Goal: Transaction & Acquisition: Purchase product/service

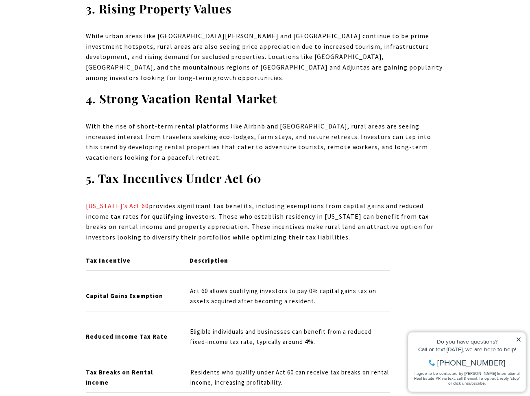
scroll to position [1017, 0]
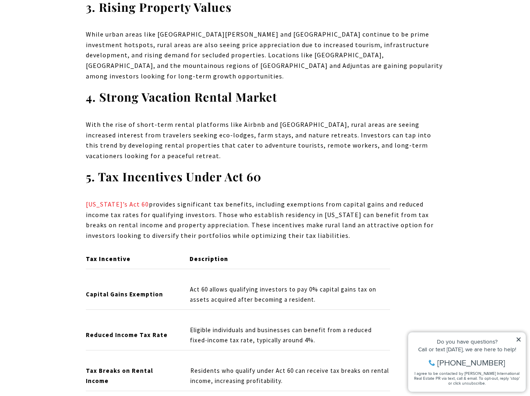
drag, startPoint x: 184, startPoint y: 205, endPoint x: 313, endPoint y: 225, distance: 130.5
click at [313, 225] on p "Puerto Rico’s Act 60 provides significant tax benefits, including exemptions fr…" at bounding box center [265, 219] width 359 height 41
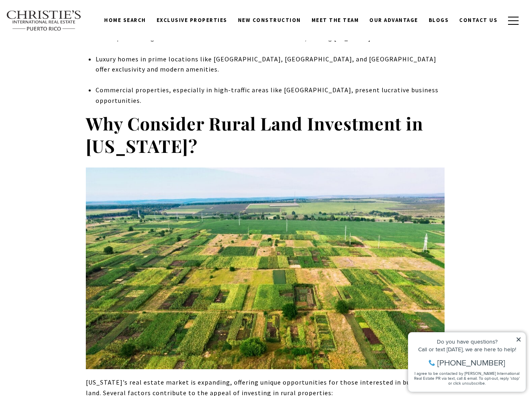
scroll to position [447, 0]
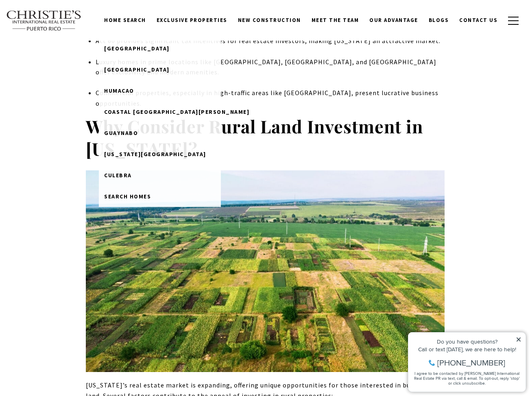
click at [146, 23] on link "Home Search" at bounding box center [125, 20] width 52 height 15
click at [147, 15] on link "Home Search" at bounding box center [125, 20] width 52 height 15
click at [144, 195] on span "Search Homes" at bounding box center [127, 196] width 47 height 7
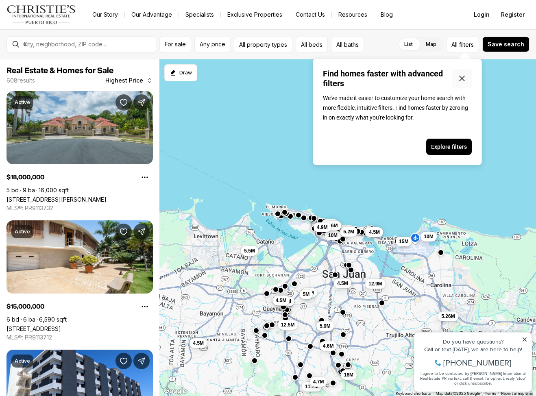
click at [465, 75] on icon "Close popover" at bounding box center [462, 79] width 10 height 10
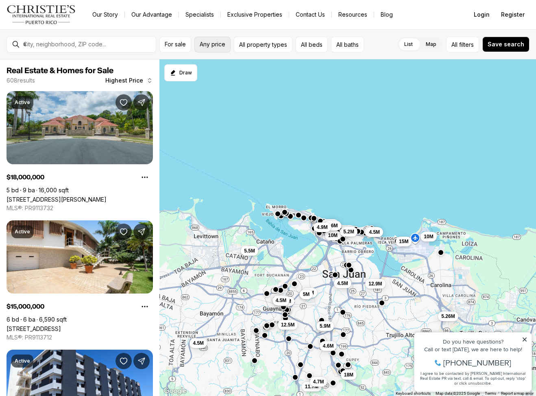
click at [213, 43] on span "Any price" at bounding box center [213, 44] width 26 height 7
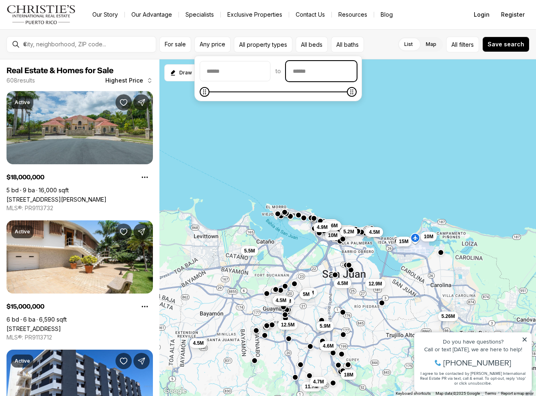
click at [338, 73] on input "priceMax" at bounding box center [321, 71] width 70 height 20
type input "********"
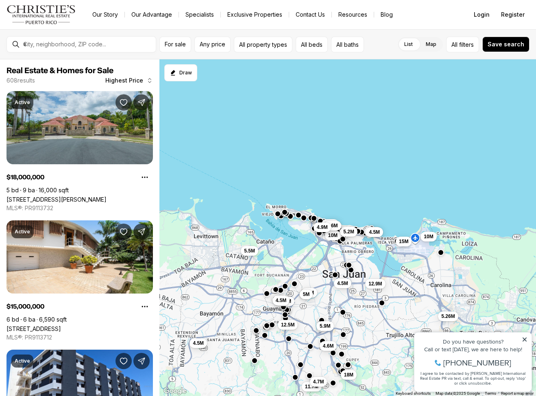
click at [435, 102] on div "4.5M 5.26M 18M 4.6M 10M 10M 12.9M 15M 5.2M 7.2M 6.5M 4.5M 5.6M 12.5M 11.7M 10M …" at bounding box center [347, 227] width 377 height 337
click at [218, 45] on span "Any price" at bounding box center [213, 44] width 26 height 7
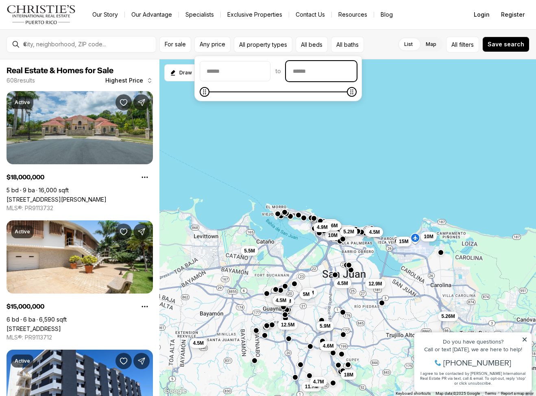
click at [319, 73] on input "priceMax" at bounding box center [321, 71] width 70 height 20
type input "********"
click at [209, 95] on icon "Maximum" at bounding box center [212, 92] width 7 height 7
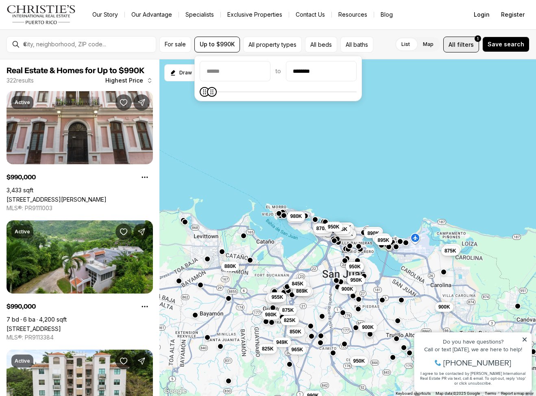
click at [465, 47] on span "filters" at bounding box center [465, 44] width 17 height 9
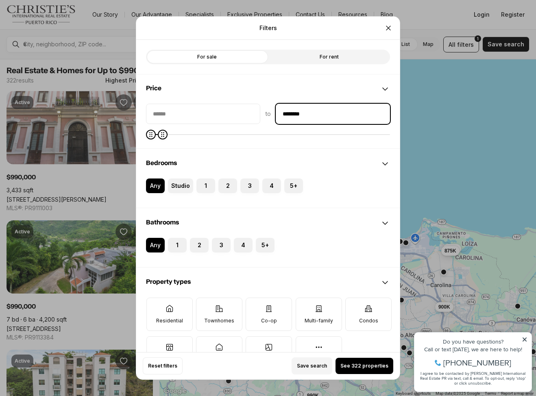
drag, startPoint x: 310, startPoint y: 113, endPoint x: 266, endPoint y: 115, distance: 43.1
click at [266, 115] on div "to ********" at bounding box center [268, 114] width 244 height 20
type input "********"
click at [378, 360] on button "See 322 properties" at bounding box center [365, 366] width 58 height 16
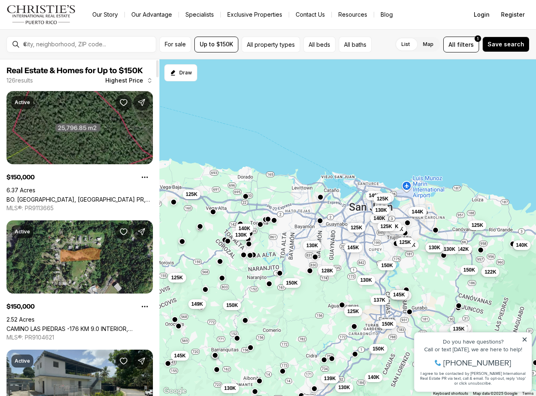
click at [130, 81] on span "Highest Price" at bounding box center [124, 80] width 38 height 7
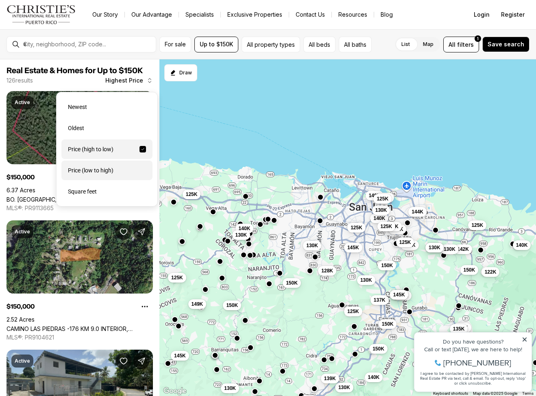
click at [102, 171] on div "Price (low to high)" at bounding box center [106, 171] width 91 height 20
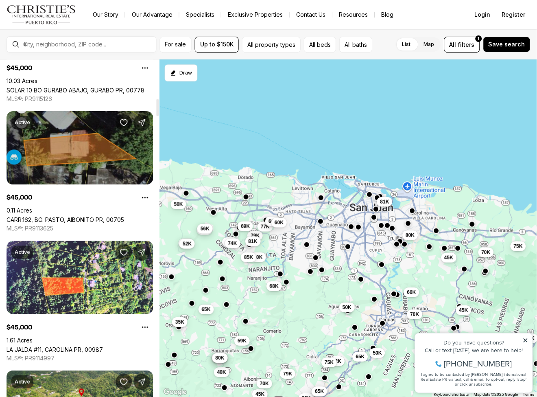
scroll to position [773, 0]
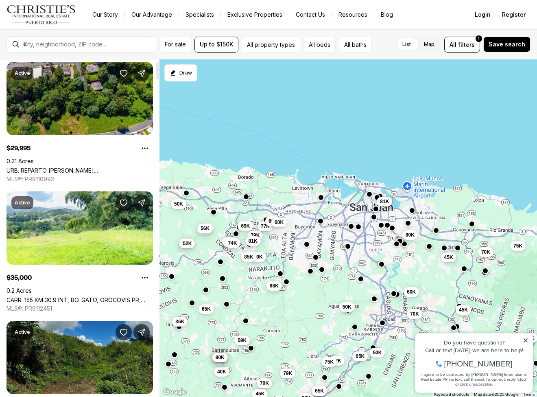
scroll to position [41, 0]
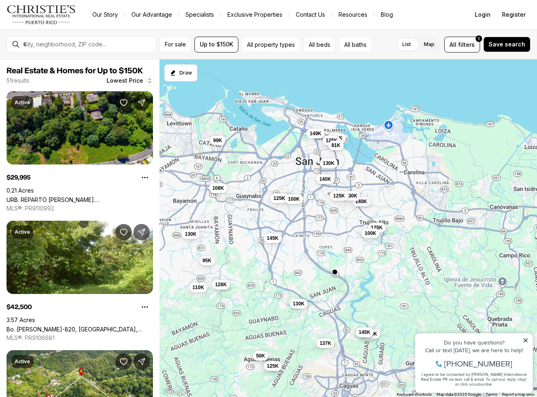
drag, startPoint x: 415, startPoint y: 174, endPoint x: 251, endPoint y: 142, distance: 167.1
click at [251, 142] on div "149K 145K 140K 140K 140K 130K 130K 130K 128K 125K 125K 125K 125K 110K 108K 100K…" at bounding box center [347, 228] width 377 height 338
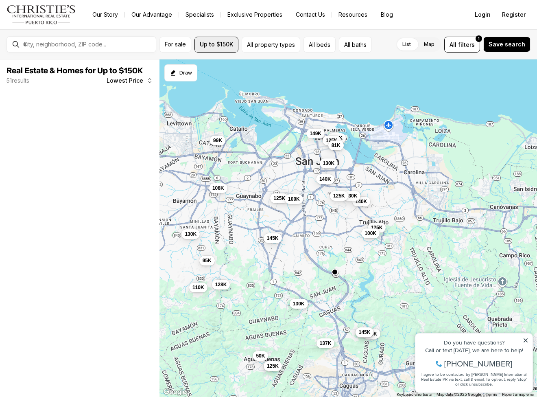
click at [214, 40] on button "Up to $150K" at bounding box center [216, 45] width 44 height 16
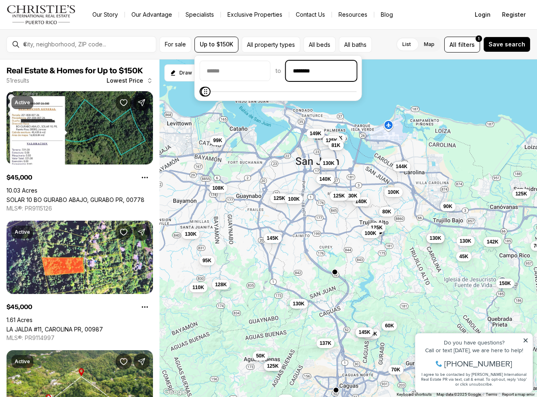
drag, startPoint x: 332, startPoint y: 72, endPoint x: 281, endPoint y: 68, distance: 51.4
click at [281, 68] on div "to ********" at bounding box center [278, 71] width 157 height 20
type input "*******"
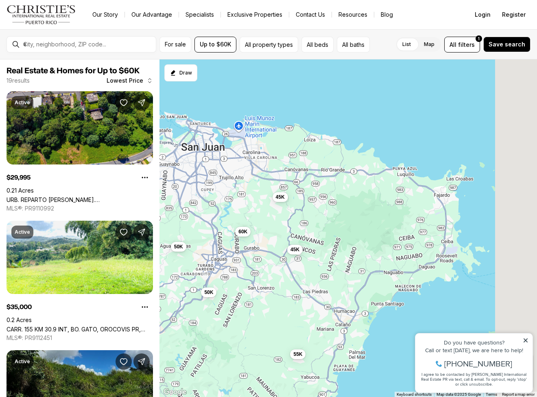
drag, startPoint x: 300, startPoint y: 199, endPoint x: 200, endPoint y: 183, distance: 100.9
click at [200, 183] on div "50K 45K 45K 60K 30K 35K 38K 40K 43K 45K 50K 50K 52K 59K 55K 56K 56K 59K 60K" at bounding box center [347, 228] width 377 height 338
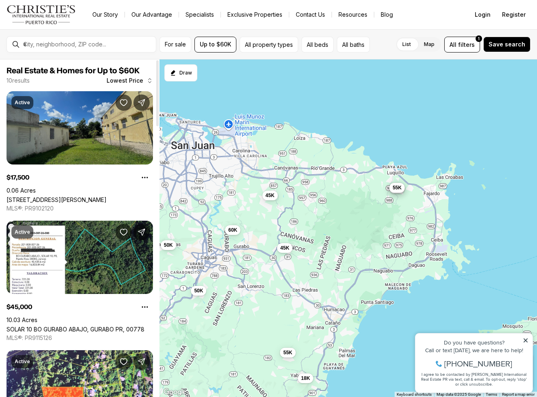
click at [80, 196] on link "[STREET_ADDRESS][PERSON_NAME]" at bounding box center [57, 199] width 100 height 7
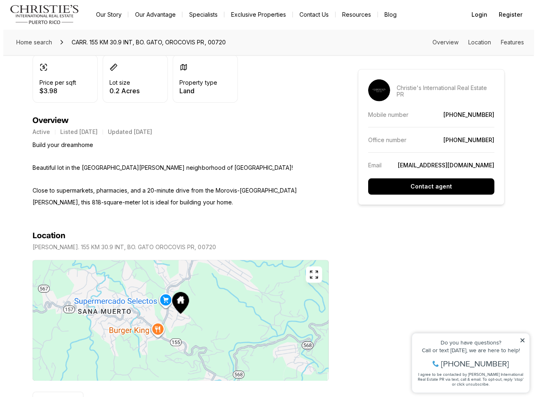
scroll to position [285, 0]
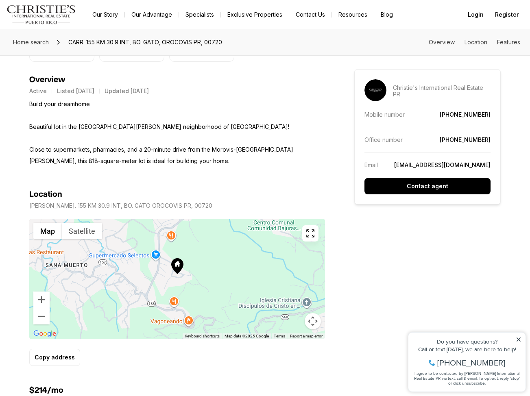
click at [318, 238] on button "button" at bounding box center [310, 233] width 16 height 16
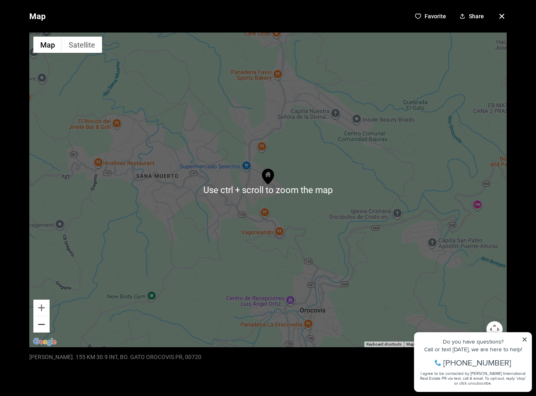
click at [42, 324] on button "Zoom out" at bounding box center [41, 324] width 16 height 16
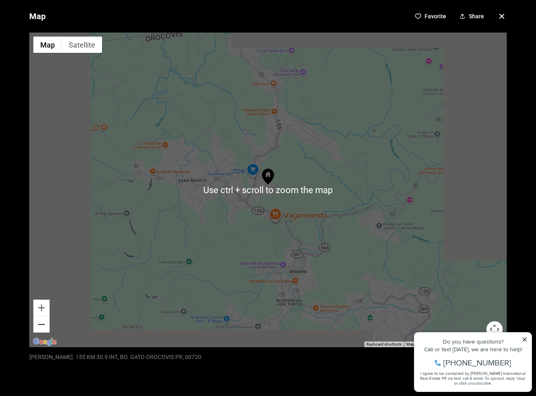
click at [42, 324] on button "Zoom out" at bounding box center [41, 324] width 16 height 16
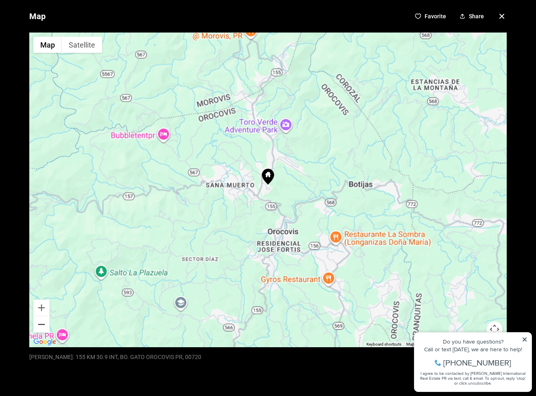
click at [42, 324] on button "Zoom out" at bounding box center [41, 324] width 16 height 16
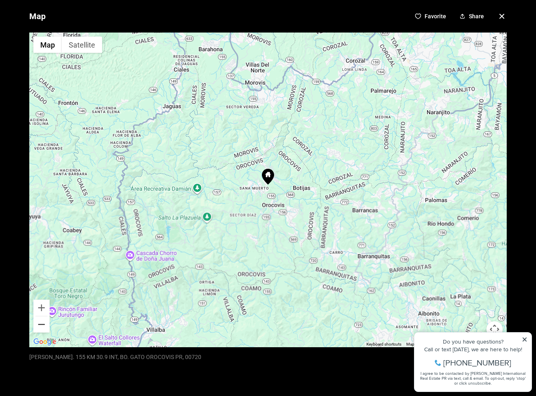
click at [42, 324] on button "Zoom out" at bounding box center [41, 324] width 16 height 16
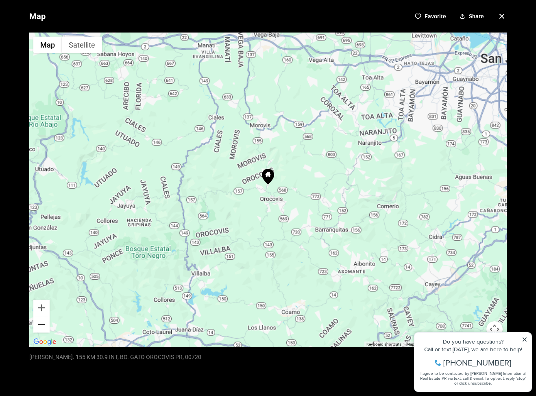
click at [42, 324] on button "Zoom out" at bounding box center [41, 324] width 16 height 16
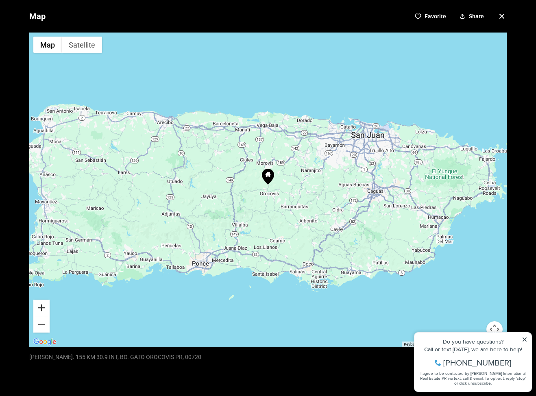
click at [42, 310] on button "Zoom in" at bounding box center [41, 308] width 16 height 16
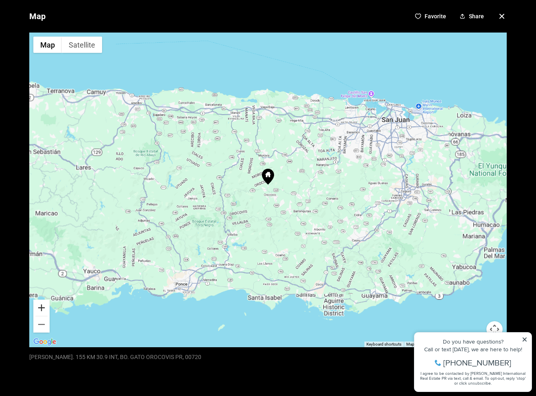
click at [42, 310] on button "Zoom in" at bounding box center [41, 308] width 16 height 16
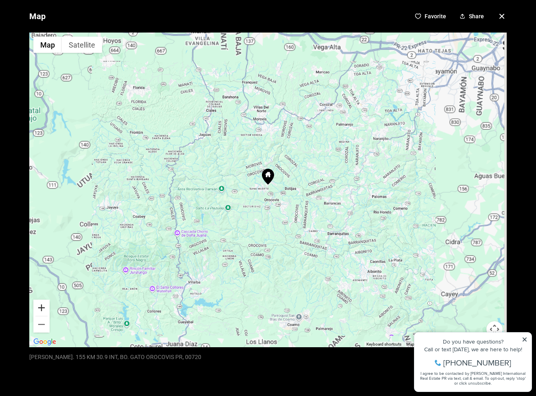
click at [42, 310] on button "Zoom in" at bounding box center [41, 308] width 16 height 16
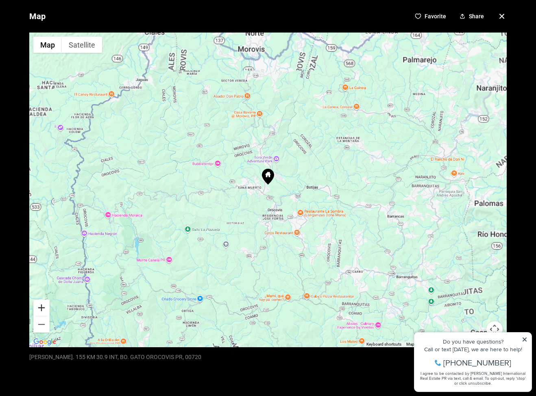
click at [42, 310] on button "Zoom in" at bounding box center [41, 308] width 16 height 16
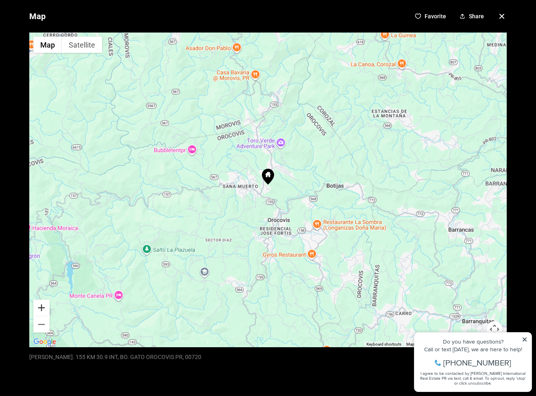
click at [42, 310] on button "Zoom in" at bounding box center [41, 308] width 16 height 16
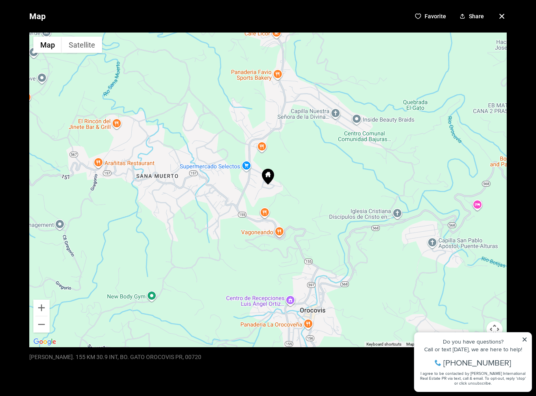
click at [82, 47] on button "Satellite" at bounding box center [82, 45] width 40 height 16
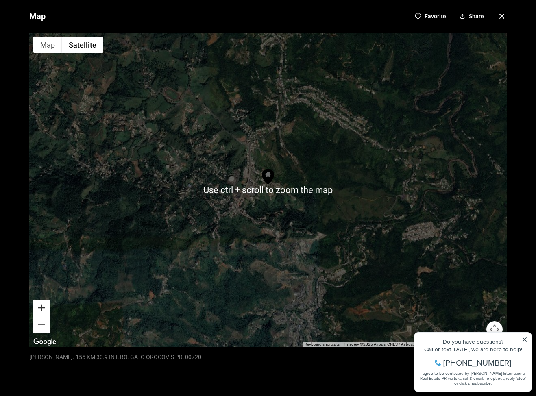
click at [44, 305] on button "Zoom in" at bounding box center [41, 308] width 16 height 16
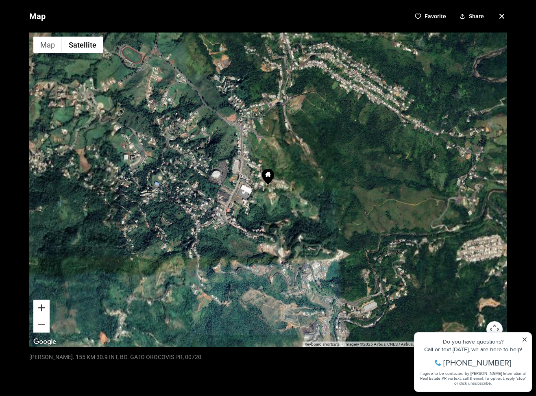
click at [44, 305] on button "Zoom in" at bounding box center [41, 308] width 16 height 16
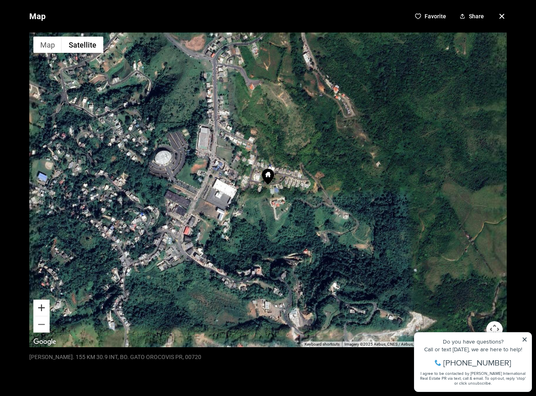
click at [44, 305] on button "Zoom in" at bounding box center [41, 308] width 16 height 16
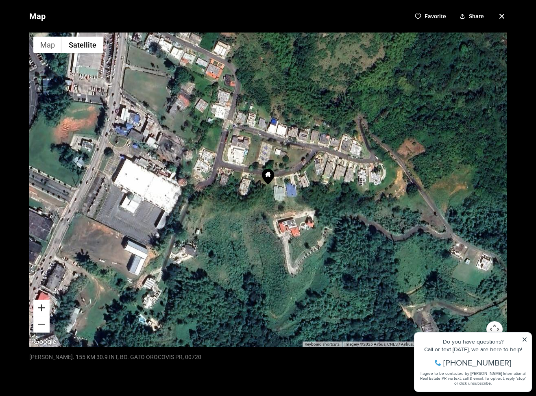
click at [44, 305] on button "Zoom in" at bounding box center [41, 308] width 16 height 16
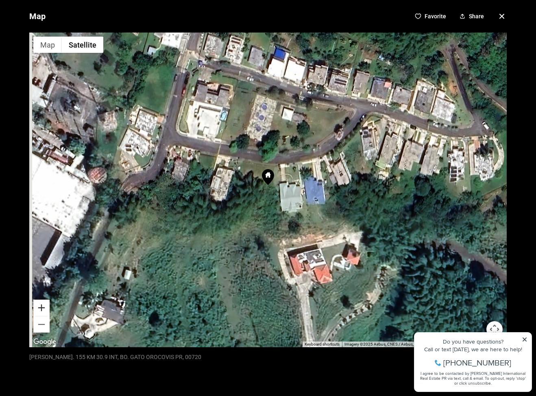
click at [44, 305] on button "Zoom in" at bounding box center [41, 308] width 16 height 16
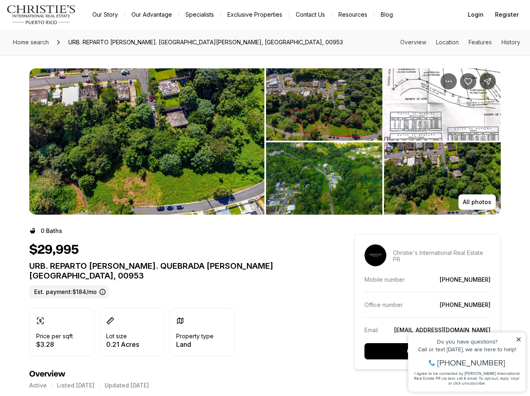
click at [167, 151] on img "View image gallery" at bounding box center [146, 141] width 235 height 146
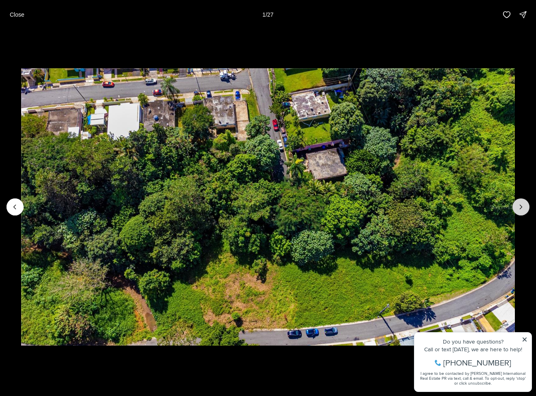
click at [526, 207] on button "Next slide" at bounding box center [521, 206] width 17 height 17
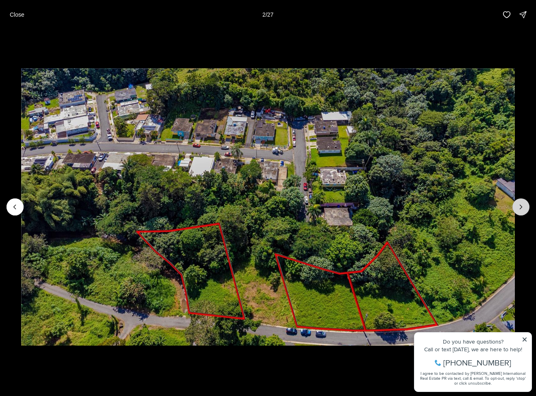
click at [526, 207] on button "Next slide" at bounding box center [521, 206] width 17 height 17
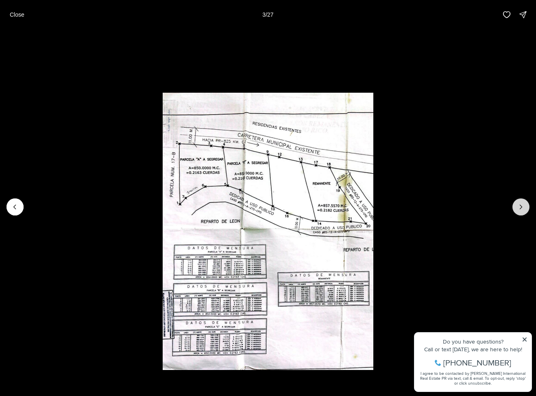
click at [526, 207] on button "Next slide" at bounding box center [521, 206] width 17 height 17
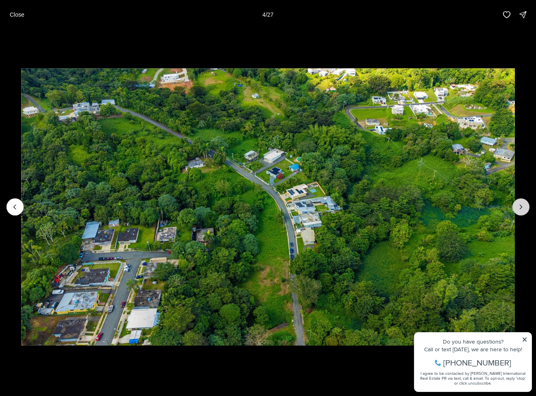
click at [526, 207] on button "Next slide" at bounding box center [521, 206] width 17 height 17
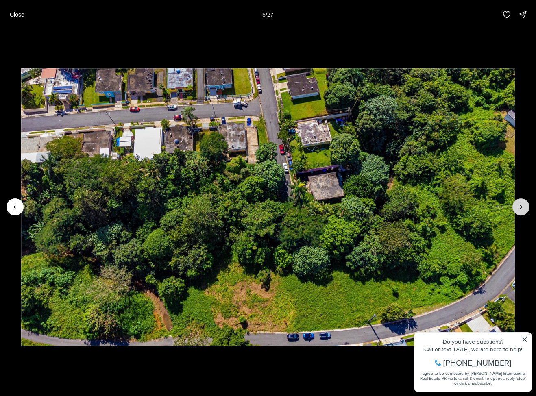
click at [526, 207] on button "Next slide" at bounding box center [521, 206] width 17 height 17
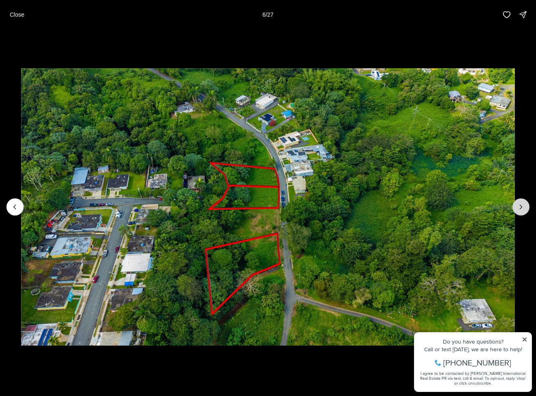
click at [526, 207] on button "Next slide" at bounding box center [521, 206] width 17 height 17
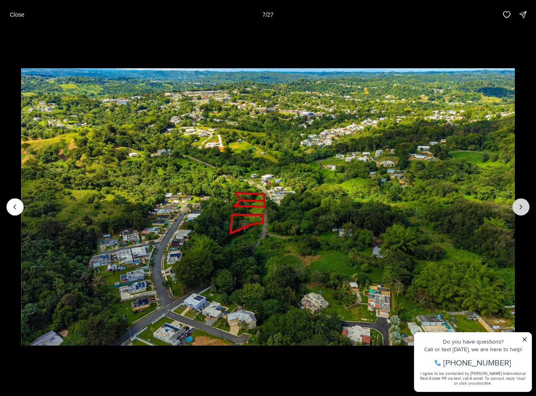
click at [526, 207] on button "Next slide" at bounding box center [521, 206] width 17 height 17
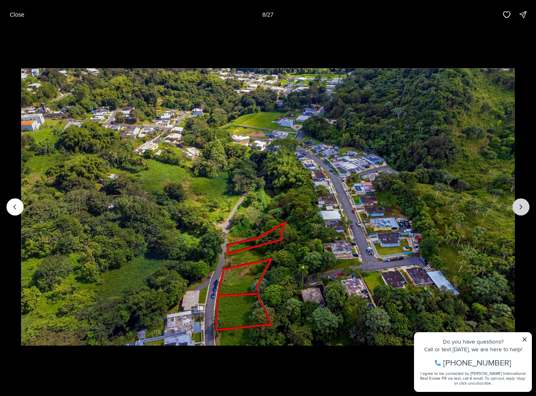
click at [526, 207] on button "Next slide" at bounding box center [521, 206] width 17 height 17
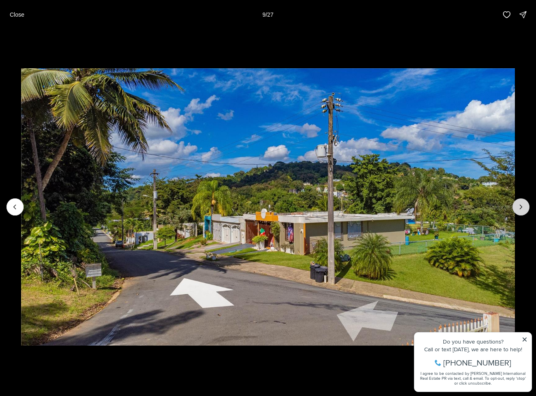
click at [526, 207] on button "Next slide" at bounding box center [521, 206] width 17 height 17
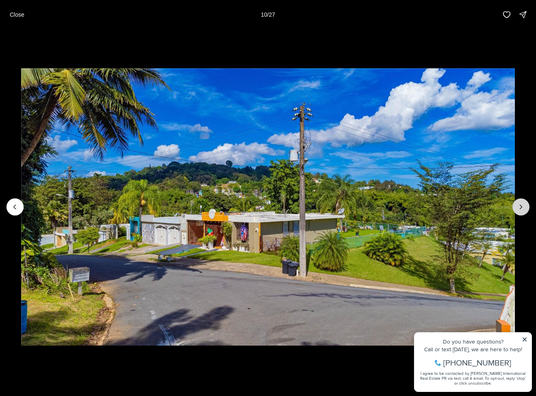
click at [526, 207] on button "Next slide" at bounding box center [521, 206] width 17 height 17
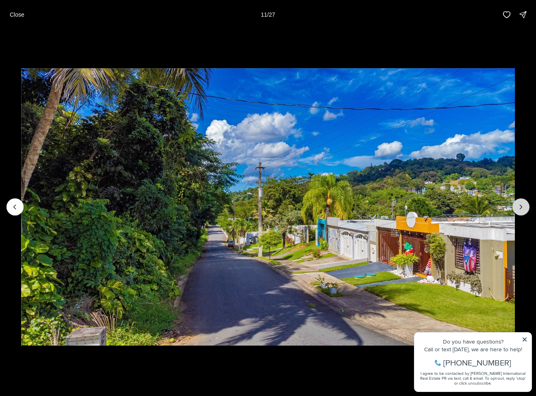
click at [526, 207] on button "Next slide" at bounding box center [521, 206] width 17 height 17
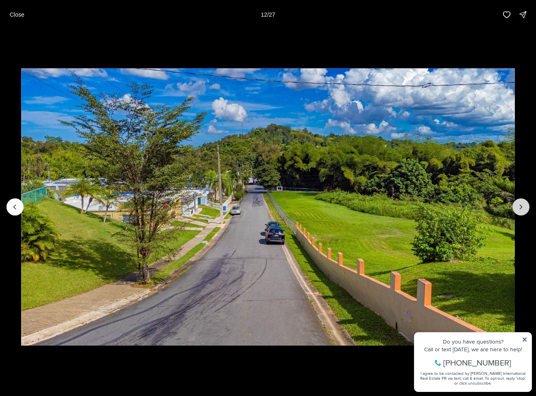
click at [526, 207] on button "Next slide" at bounding box center [521, 206] width 17 height 17
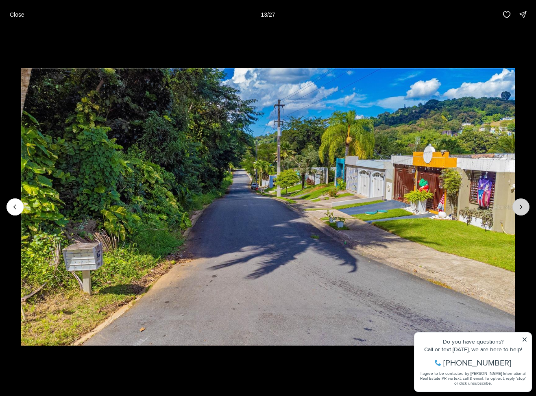
click at [526, 207] on button "Next slide" at bounding box center [521, 206] width 17 height 17
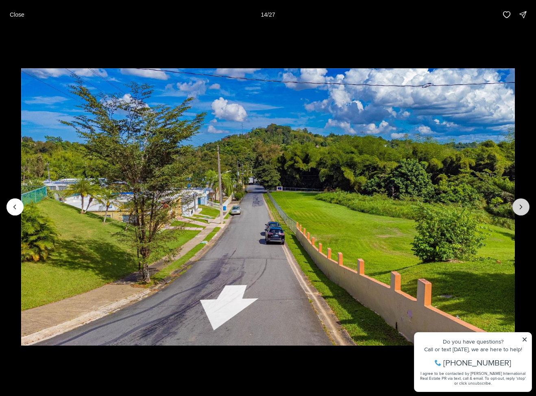
click at [526, 207] on button "Next slide" at bounding box center [521, 206] width 17 height 17
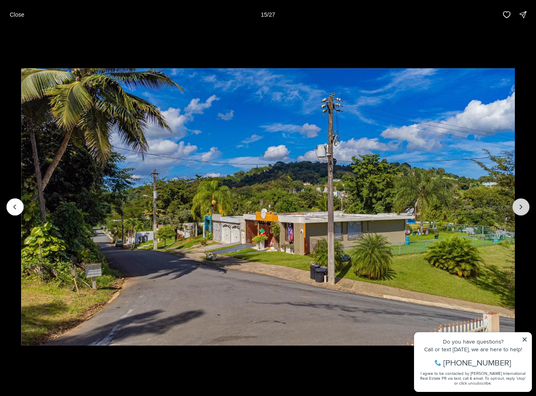
click at [526, 207] on button "Next slide" at bounding box center [521, 206] width 17 height 17
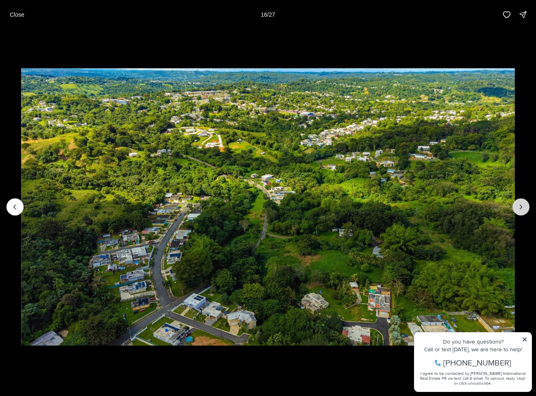
click at [526, 207] on button "Next slide" at bounding box center [521, 206] width 17 height 17
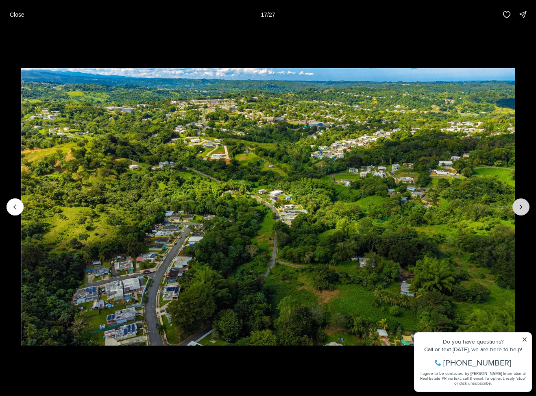
click at [526, 207] on button "Next slide" at bounding box center [521, 206] width 17 height 17
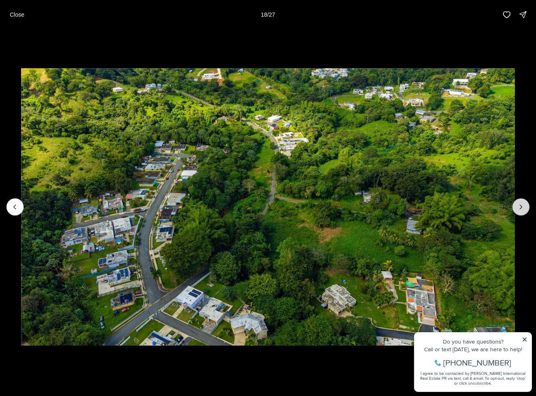
click at [526, 207] on button "Next slide" at bounding box center [521, 206] width 17 height 17
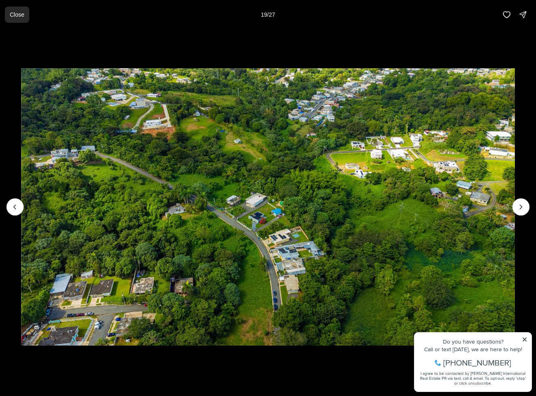
click at [19, 16] on p "Close" at bounding box center [17, 14] width 15 height 7
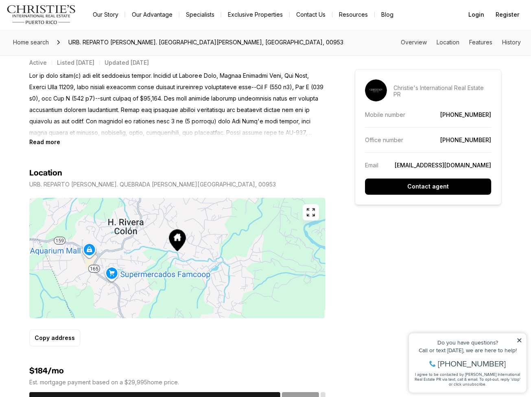
scroll to position [325, 0]
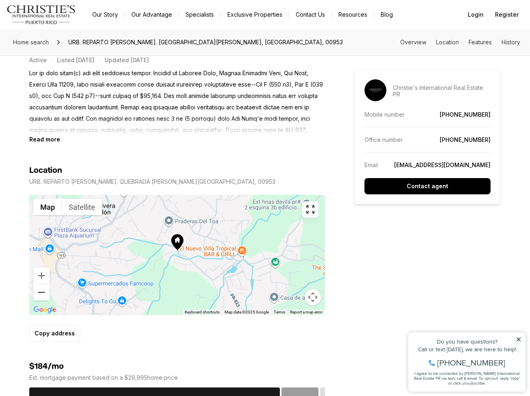
click at [41, 288] on button "Zoom out" at bounding box center [41, 292] width 16 height 16
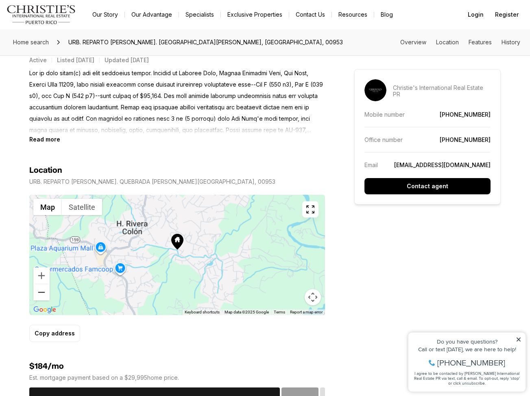
click at [41, 288] on button "Zoom out" at bounding box center [41, 292] width 16 height 16
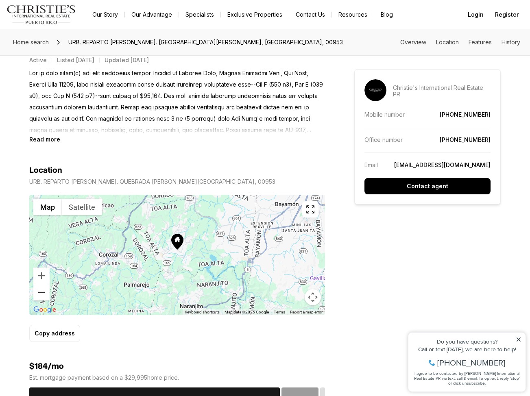
click at [41, 288] on button "Zoom out" at bounding box center [41, 292] width 16 height 16
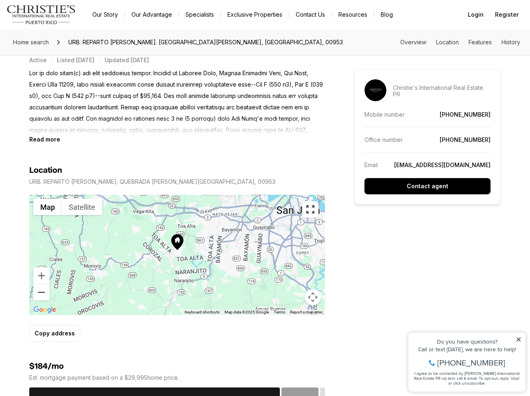
click at [41, 288] on button "Zoom out" at bounding box center [41, 292] width 16 height 16
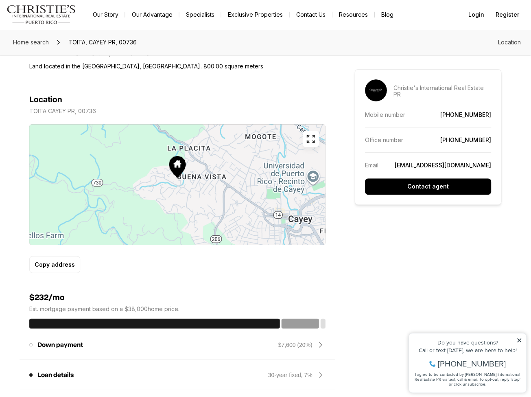
scroll to position [325, 0]
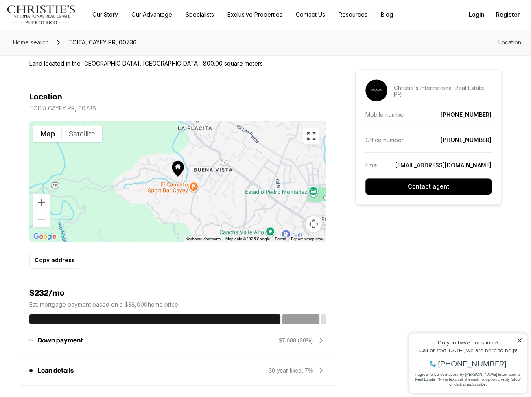
click at [43, 223] on button "Zoom out" at bounding box center [41, 219] width 16 height 16
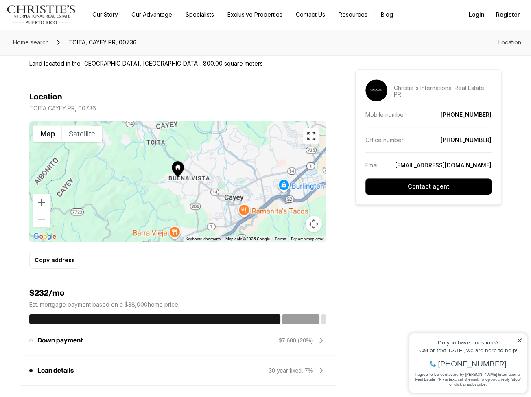
click at [43, 223] on button "Zoom out" at bounding box center [41, 219] width 16 height 16
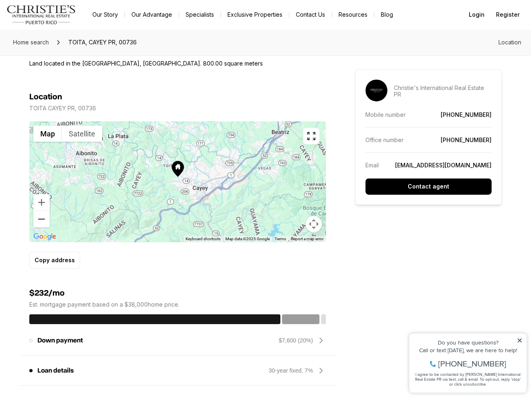
click at [43, 223] on button "Zoom out" at bounding box center [41, 219] width 16 height 16
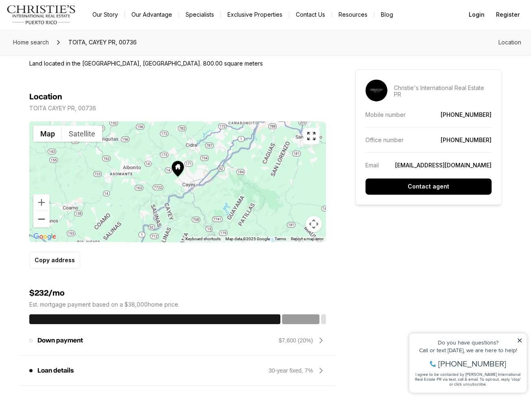
click at [43, 223] on button "Zoom out" at bounding box center [41, 219] width 16 height 16
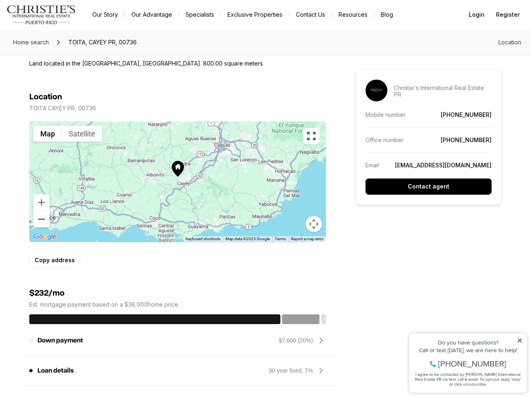
click at [43, 223] on button "Zoom out" at bounding box center [41, 219] width 16 height 16
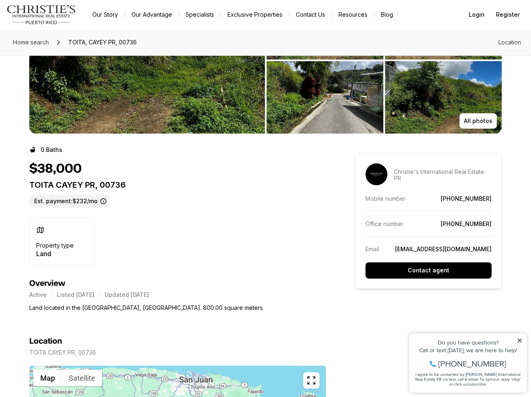
scroll to position [0, 0]
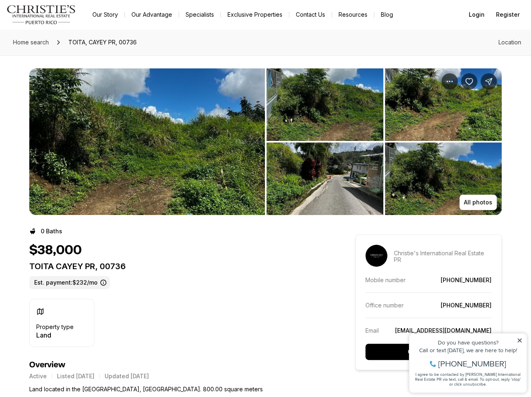
click at [134, 174] on img "View image gallery" at bounding box center [147, 141] width 236 height 146
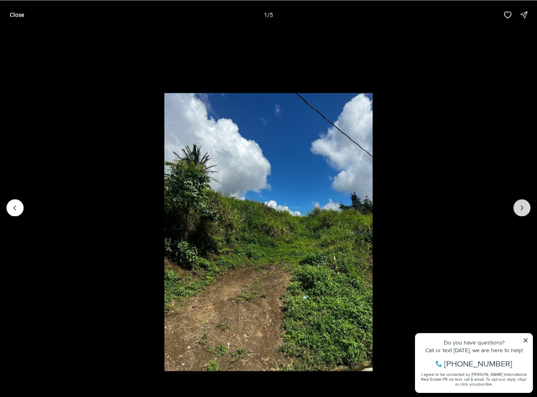
click at [520, 207] on icon "Next slide" at bounding box center [522, 207] width 8 height 8
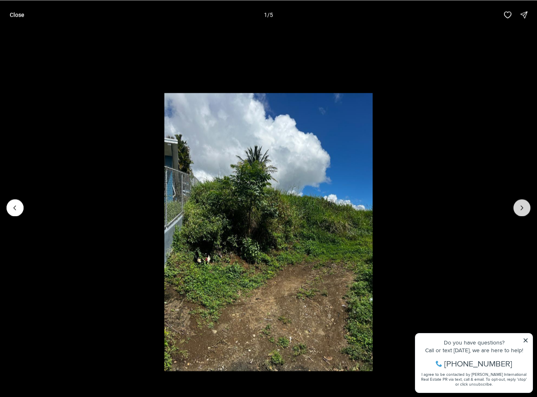
click at [520, 207] on icon "Next slide" at bounding box center [522, 207] width 8 height 8
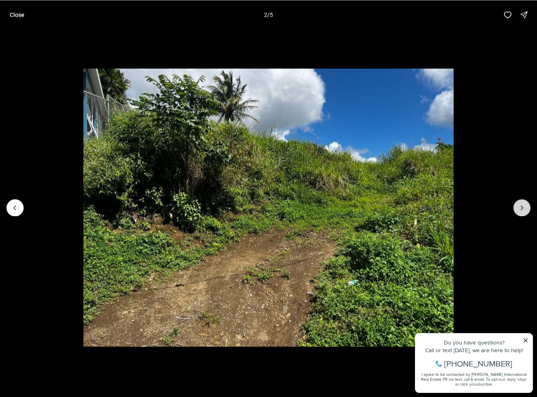
click at [520, 207] on icon "Next slide" at bounding box center [522, 207] width 8 height 8
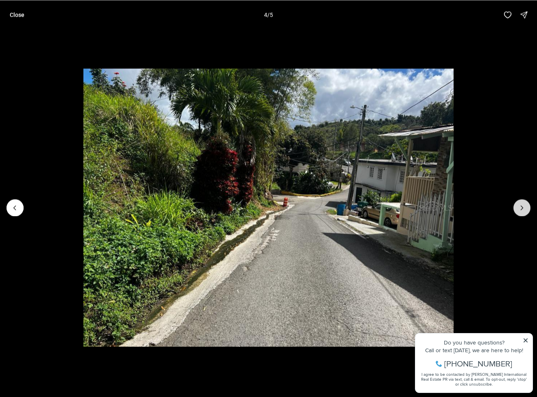
click at [520, 207] on icon "Next slide" at bounding box center [522, 207] width 8 height 8
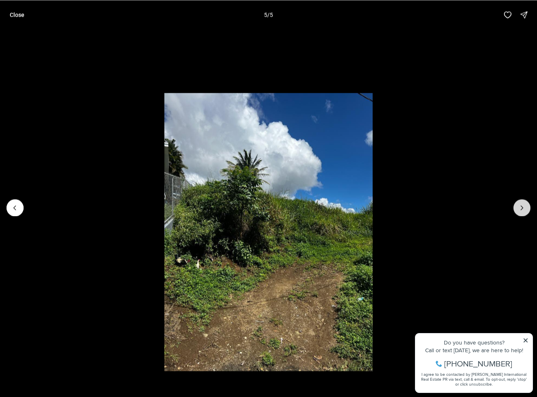
click at [520, 207] on div at bounding box center [521, 207] width 17 height 17
click at [522, 210] on div at bounding box center [521, 207] width 17 height 17
click at [7, 15] on button "Close" at bounding box center [17, 15] width 24 height 16
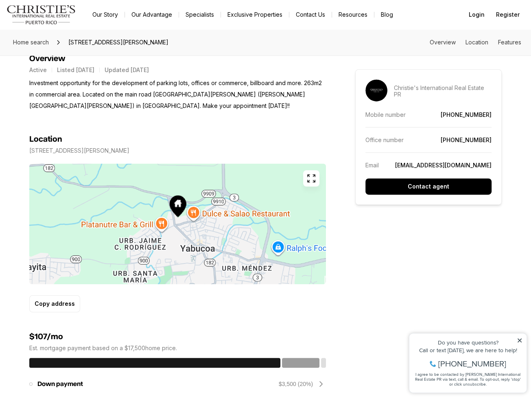
scroll to position [325, 0]
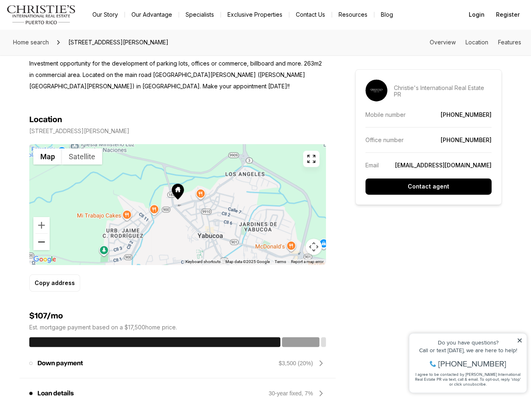
click at [40, 244] on button "Zoom out" at bounding box center [41, 241] width 16 height 16
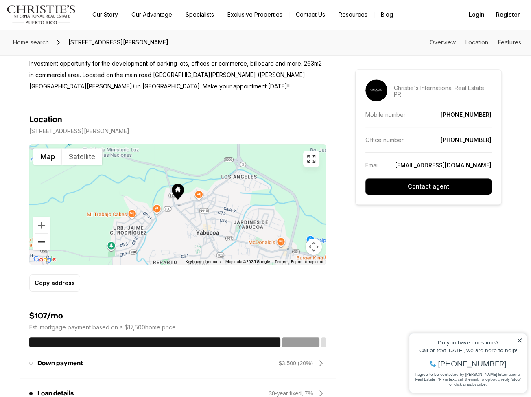
click at [40, 244] on button "Zoom out" at bounding box center [41, 241] width 16 height 16
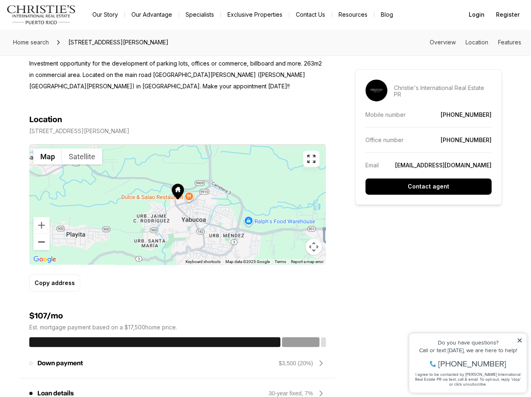
click at [40, 244] on button "Zoom out" at bounding box center [41, 241] width 16 height 16
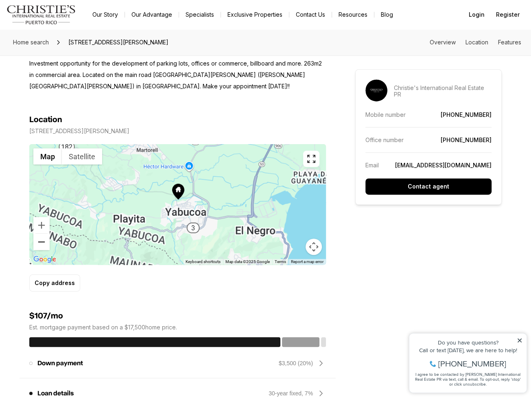
click at [40, 244] on button "Zoom out" at bounding box center [41, 241] width 16 height 16
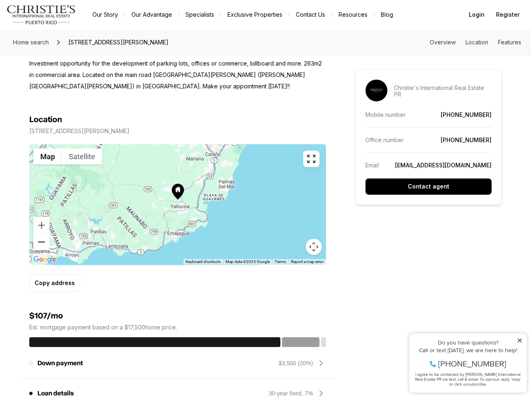
click at [40, 244] on button "Zoom out" at bounding box center [41, 241] width 16 height 16
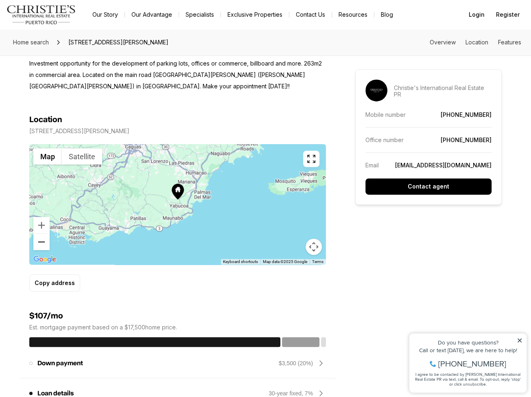
click at [40, 244] on button "Zoom out" at bounding box center [41, 241] width 16 height 16
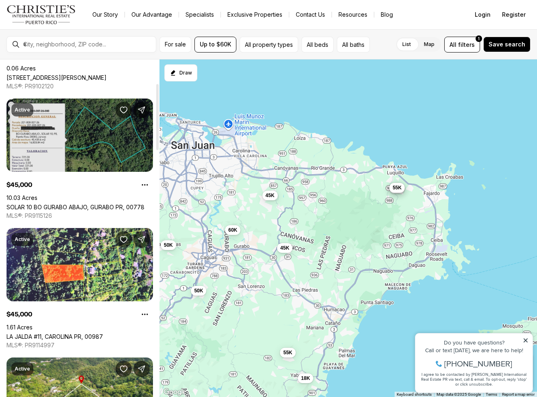
scroll to position [203, 0]
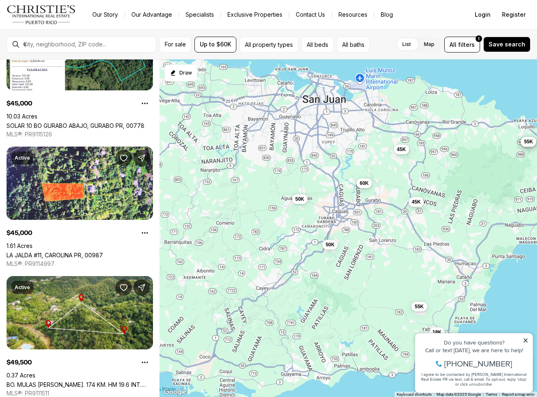
drag, startPoint x: 228, startPoint y: 233, endPoint x: 361, endPoint y: 187, distance: 140.3
click at [361, 187] on button "60K" at bounding box center [363, 183] width 15 height 10
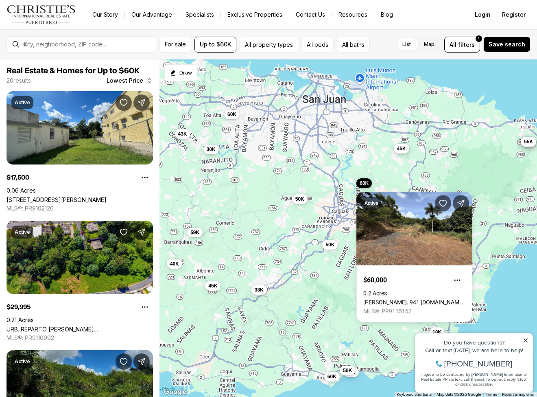
click at [401, 151] on span "45K" at bounding box center [401, 148] width 9 height 7
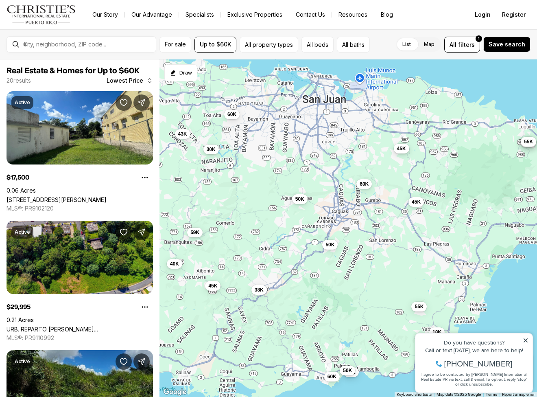
click at [403, 148] on span "45K" at bounding box center [401, 148] width 9 height 7
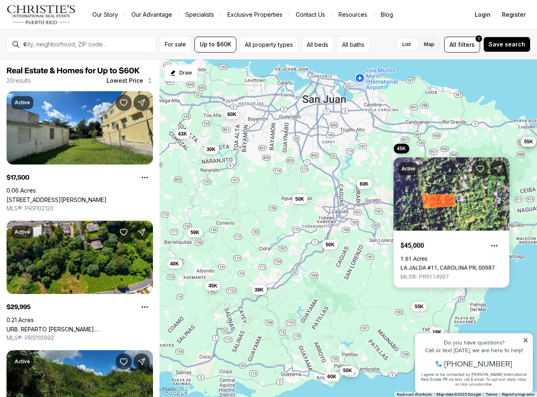
click at [438, 264] on link "LA JALDA #11, CAROLINA PR, 00987" at bounding box center [447, 267] width 94 height 7
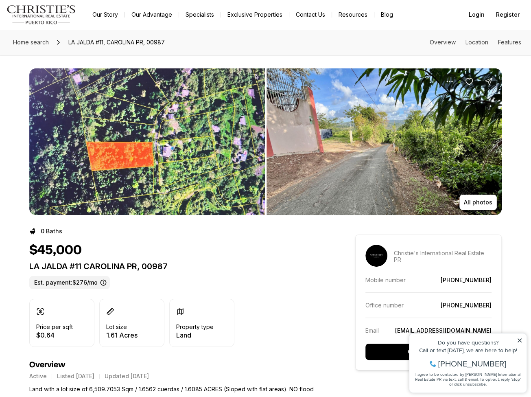
click at [165, 158] on img "View image gallery" at bounding box center [147, 141] width 236 height 146
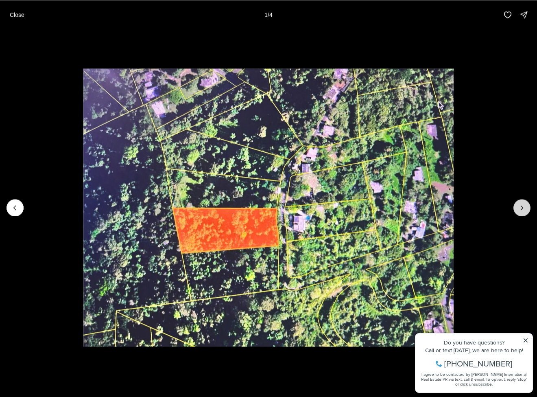
click at [525, 209] on icon "Next slide" at bounding box center [522, 207] width 8 height 8
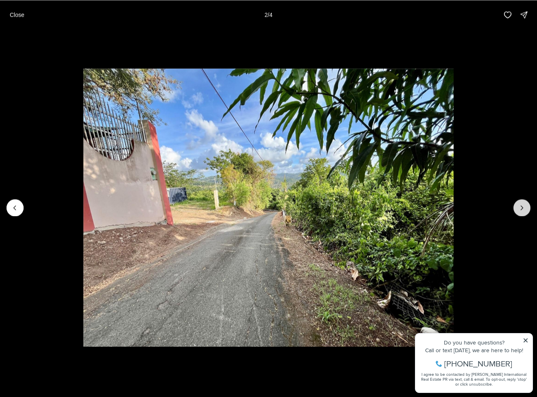
click at [525, 209] on icon "Next slide" at bounding box center [522, 207] width 8 height 8
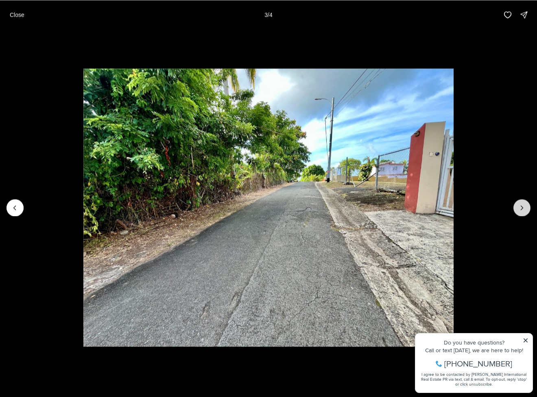
click at [525, 209] on icon "Next slide" at bounding box center [522, 207] width 8 height 8
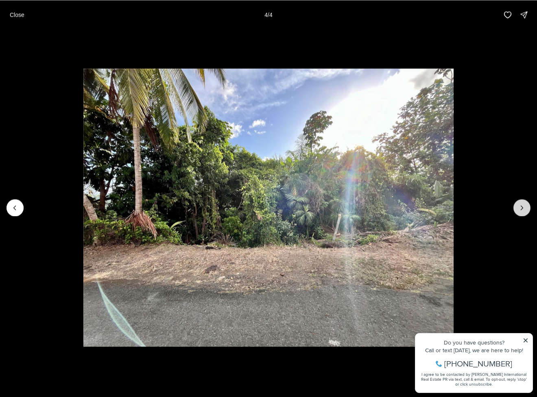
click at [525, 209] on div at bounding box center [521, 207] width 17 height 17
click at [15, 15] on p "Close" at bounding box center [17, 14] width 15 height 7
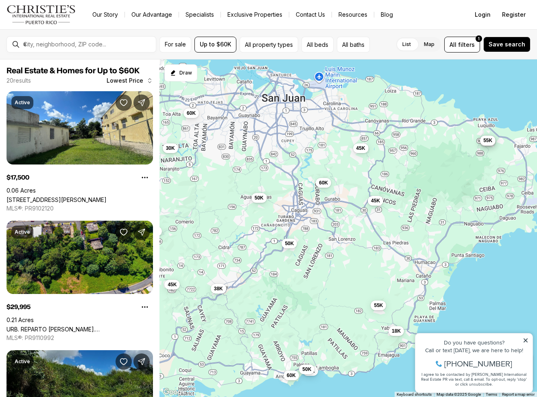
drag, startPoint x: 298, startPoint y: 250, endPoint x: 257, endPoint y: 248, distance: 40.7
click at [257, 248] on div "18K 30K 38K 40K 43K 44K 45K 45K 45K 50K 50K 50K 55K 55K 55K 55K 59K 60K 60K 60K" at bounding box center [347, 228] width 377 height 338
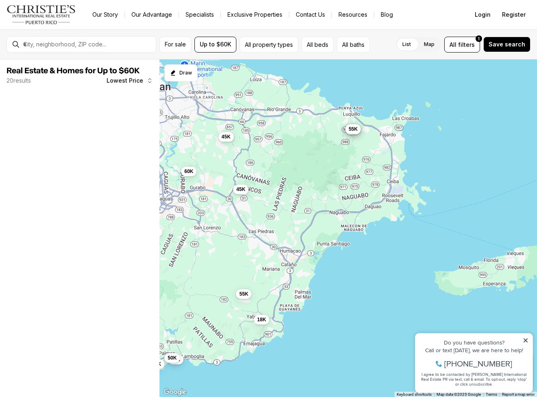
drag, startPoint x: 464, startPoint y: 218, endPoint x: 327, endPoint y: 207, distance: 137.5
click at [327, 207] on div "18K 30K 38K 44K 45K 45K 45K 50K 50K 50K 55K 55K 55K 55K 60K 60K 60K" at bounding box center [347, 228] width 377 height 338
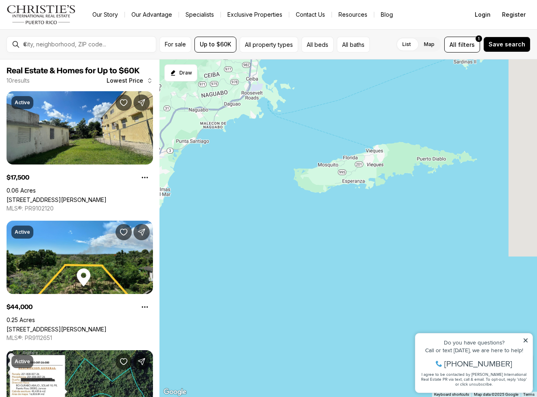
drag, startPoint x: 435, startPoint y: 267, endPoint x: 294, endPoint y: 164, distance: 174.1
click at [294, 164] on div "18K 44K 45K 45K 50K 55K 55K 55K 55K 60K" at bounding box center [347, 228] width 377 height 338
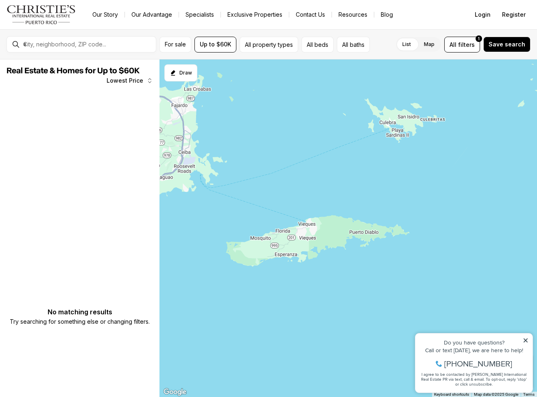
drag, startPoint x: 435, startPoint y: 119, endPoint x: 365, endPoint y: 194, distance: 102.5
click at [365, 194] on div at bounding box center [347, 228] width 377 height 338
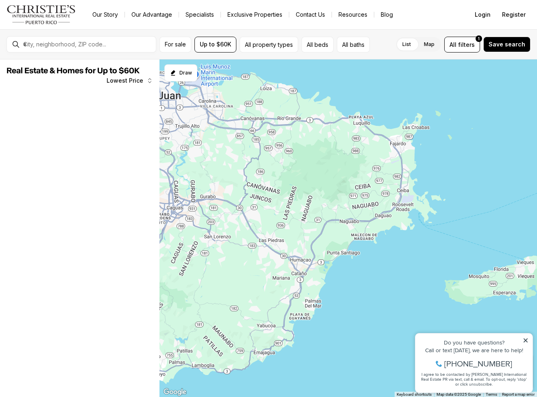
drag, startPoint x: 334, startPoint y: 160, endPoint x: 480, endPoint y: 181, distance: 147.5
click at [480, 181] on div at bounding box center [347, 228] width 377 height 338
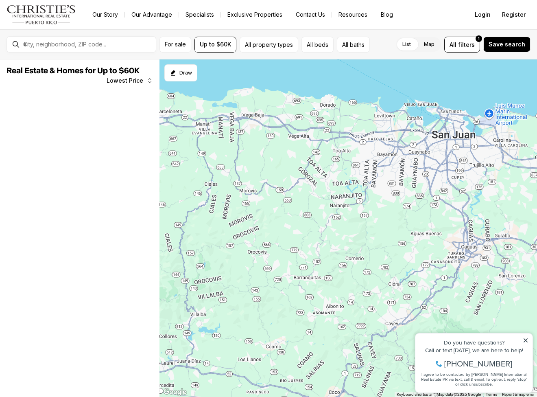
drag, startPoint x: 213, startPoint y: 152, endPoint x: 480, endPoint y: 186, distance: 268.7
click at [480, 186] on div at bounding box center [347, 228] width 377 height 338
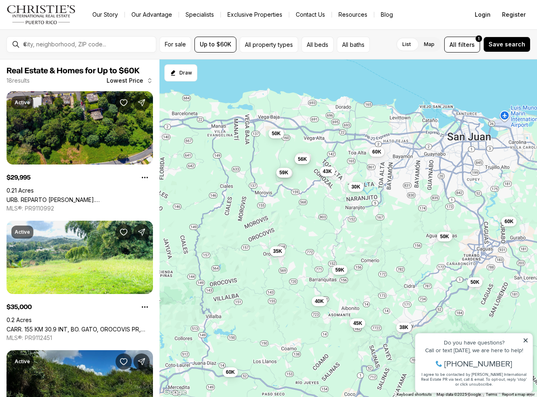
drag, startPoint x: 252, startPoint y: 161, endPoint x: 439, endPoint y: 150, distance: 187.4
click at [439, 150] on div "45K 50K 60K 30K 35K 38K 40K 43K 45K 50K 50K 52K 59K 56K 56K 59K 60K 60K" at bounding box center [347, 228] width 377 height 338
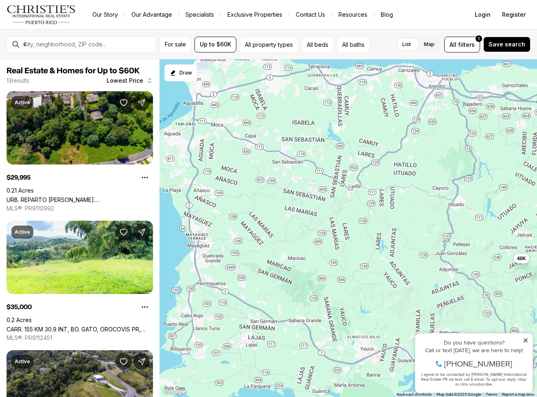
drag, startPoint x: 252, startPoint y: 178, endPoint x: 445, endPoint y: 166, distance: 193.6
click at [445, 166] on div "30K 35K 40K 43K 45K 50K 52K 59K 56K 56K 59K 60K 40K" at bounding box center [347, 228] width 377 height 338
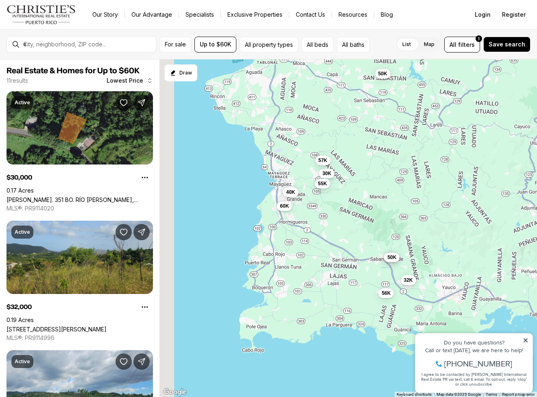
drag, startPoint x: 263, startPoint y: 173, endPoint x: 346, endPoint y: 111, distance: 103.5
click at [346, 111] on div "40K 30K 32K 35K 50K 40K 50K 55K 56K 57K 60K" at bounding box center [347, 228] width 377 height 338
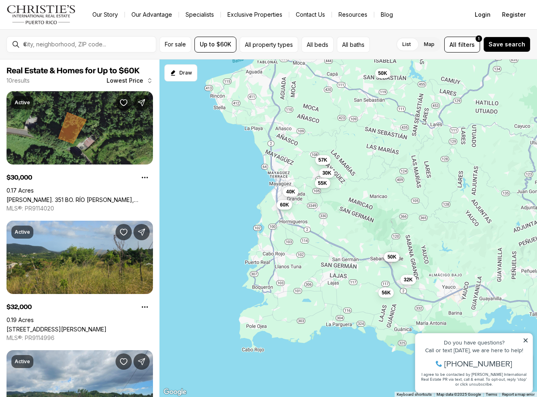
click at [279, 204] on button "60K" at bounding box center [284, 205] width 15 height 10
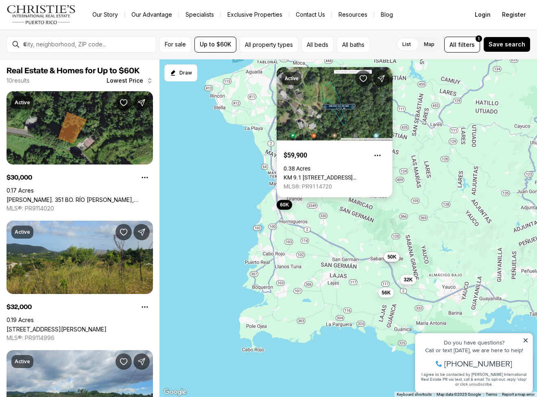
click at [324, 174] on link "KM 9.1 [STREET_ADDRESS][DEMOGRAPHIC_DATA]" at bounding box center [335, 177] width 102 height 7
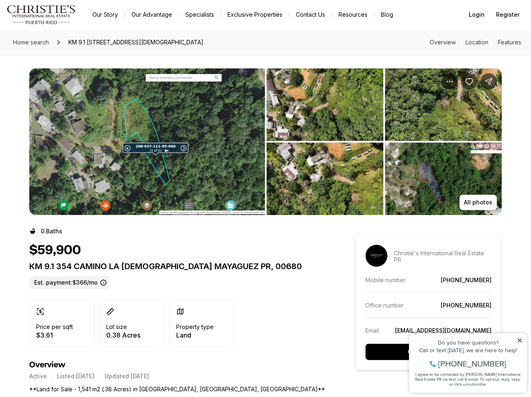
click at [218, 134] on img "View image gallery" at bounding box center [147, 141] width 236 height 146
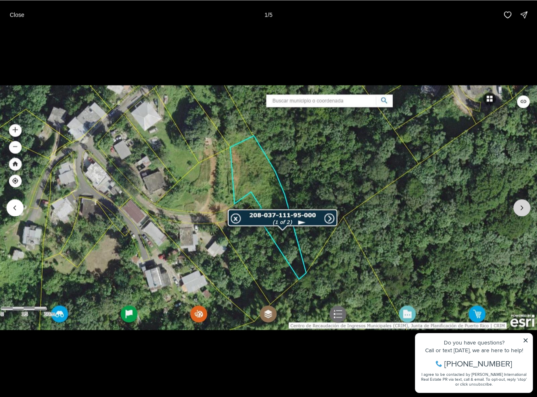
click at [520, 204] on icon "Next slide" at bounding box center [522, 207] width 8 height 8
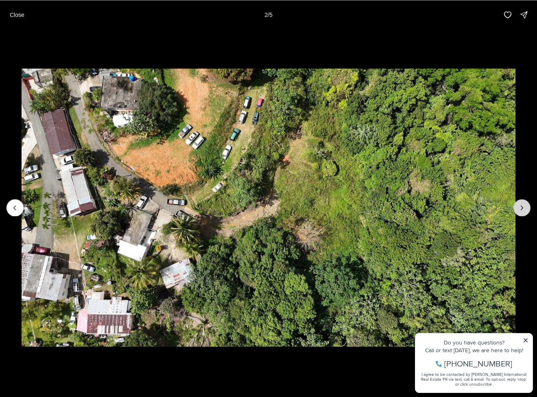
click at [520, 204] on icon "Next slide" at bounding box center [522, 207] width 8 height 8
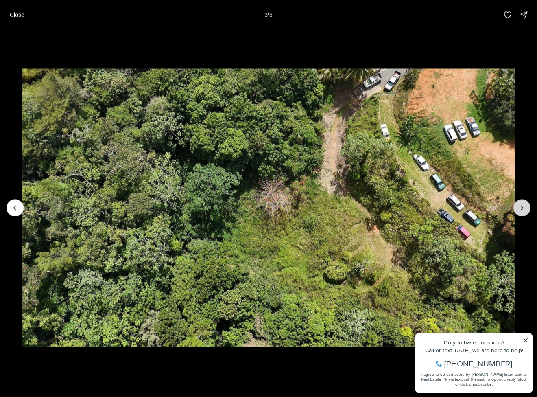
click at [520, 204] on icon "Next slide" at bounding box center [522, 207] width 8 height 8
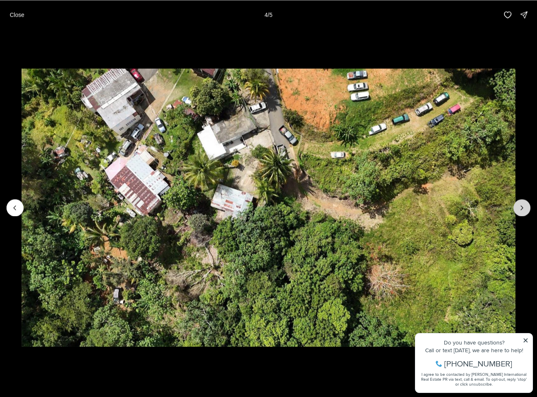
click at [520, 204] on icon "Next slide" at bounding box center [522, 207] width 8 height 8
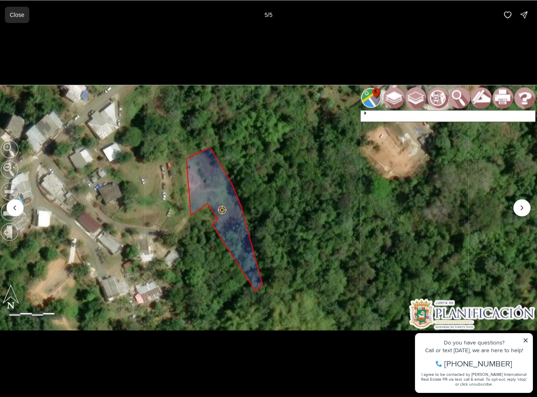
click at [21, 18] on p "Close" at bounding box center [17, 14] width 15 height 7
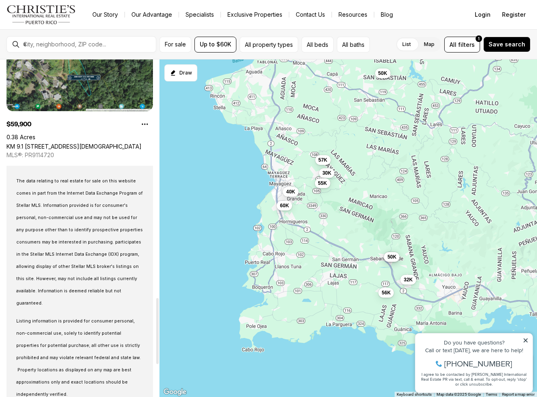
scroll to position [1220, 0]
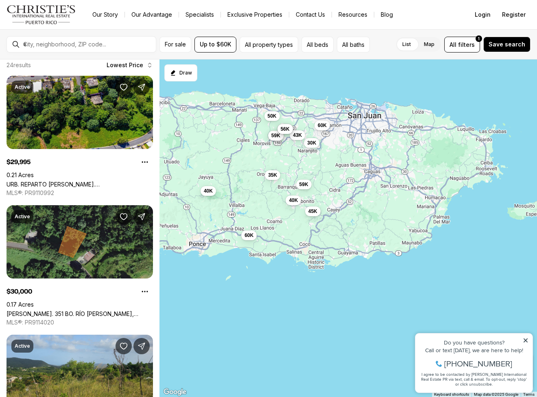
drag, startPoint x: 397, startPoint y: 194, endPoint x: 238, endPoint y: 191, distance: 159.5
click at [238, 191] on div "30K 32K 35K 50K 40K 50K 55K 56K 57K 60K 30K 35K 40K 40K 43K 45K 50K 52K 59K 56K…" at bounding box center [347, 228] width 377 height 338
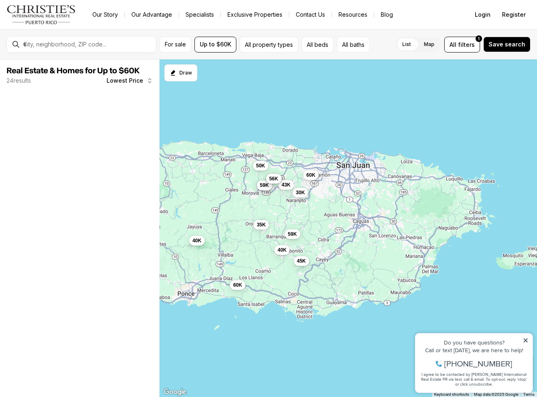
drag, startPoint x: 334, startPoint y: 164, endPoint x: 324, endPoint y: 209, distance: 45.9
click at [324, 209] on div "30K 35K 40K 40K 43K 45K 50K 52K 59K 56K 56K 59K 60K 60K" at bounding box center [347, 228] width 377 height 338
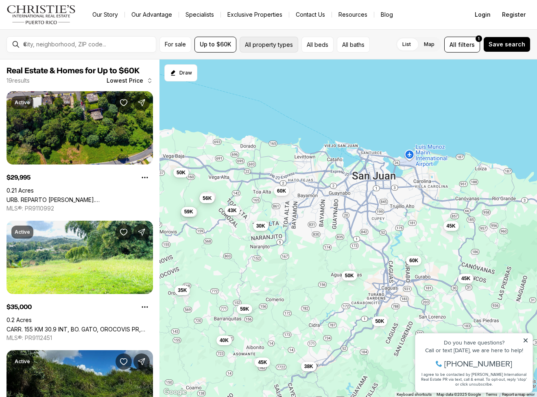
click at [277, 43] on button "All property types" at bounding box center [269, 45] width 59 height 16
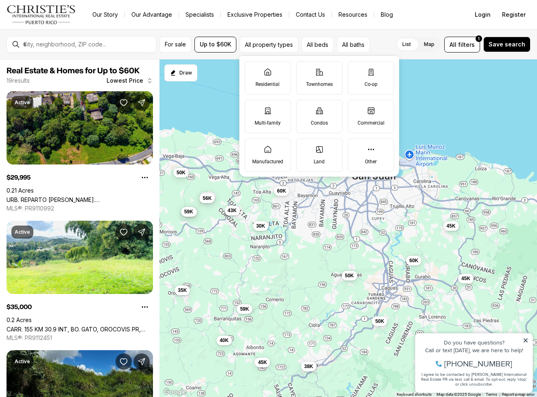
click at [386, 41] on div "List Map List Map All filters 1 Save search" at bounding box center [451, 45] width 157 height 16
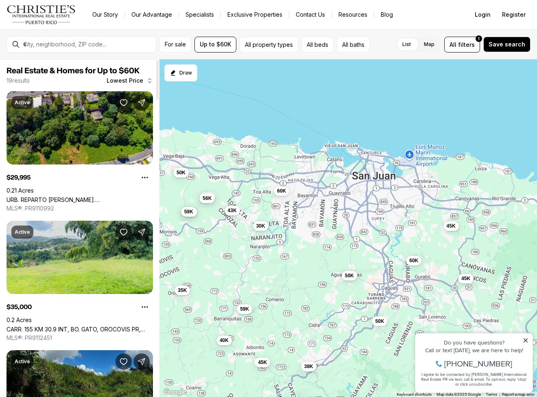
click at [109, 325] on link "CARR. 155 KM 30.9 INT, BO. GATO, OROCOVIS PR, 00720" at bounding box center [80, 328] width 146 height 7
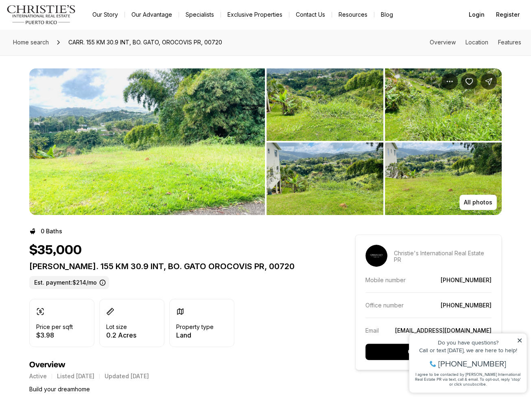
click at [136, 179] on img "View image gallery" at bounding box center [147, 141] width 236 height 146
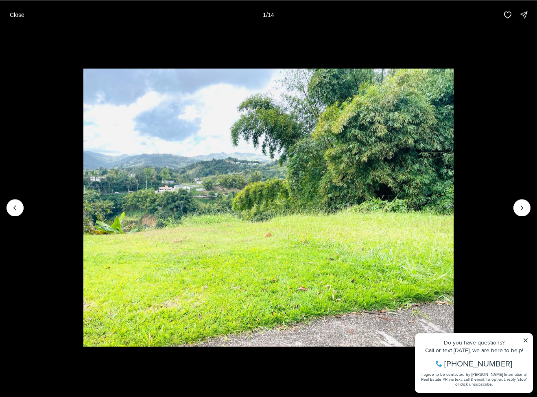
click at [530, 205] on li "1 of 14" at bounding box center [268, 207] width 537 height 356
click at [529, 207] on button "Next slide" at bounding box center [521, 207] width 17 height 17
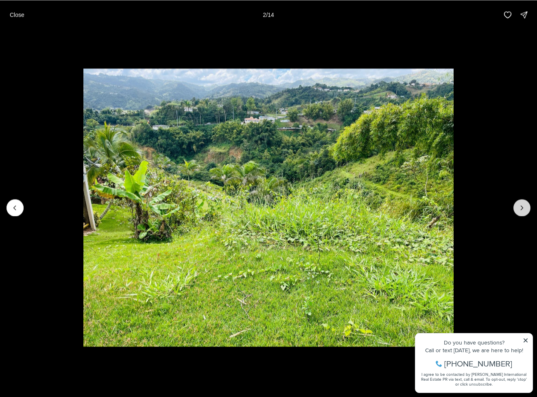
click at [527, 208] on button "Next slide" at bounding box center [521, 207] width 17 height 17
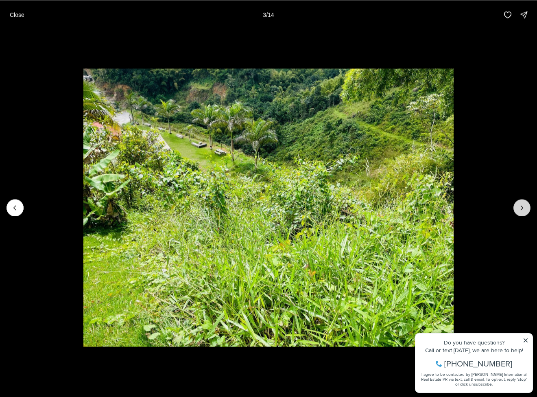
click at [527, 208] on button "Next slide" at bounding box center [521, 207] width 17 height 17
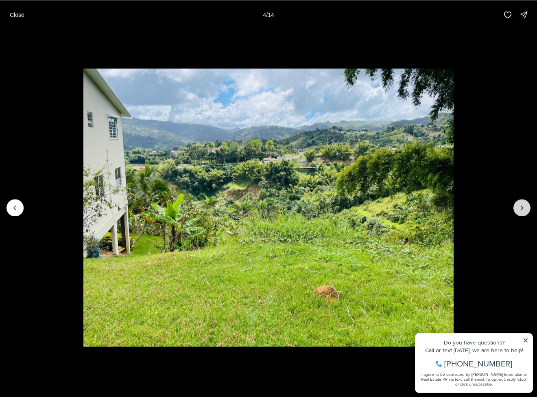
click at [527, 208] on button "Next slide" at bounding box center [521, 207] width 17 height 17
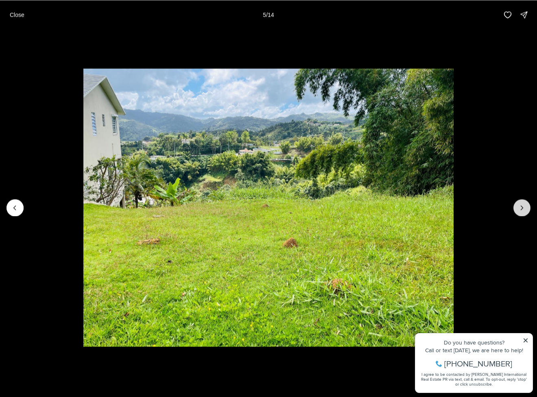
click at [527, 208] on button "Next slide" at bounding box center [521, 207] width 17 height 17
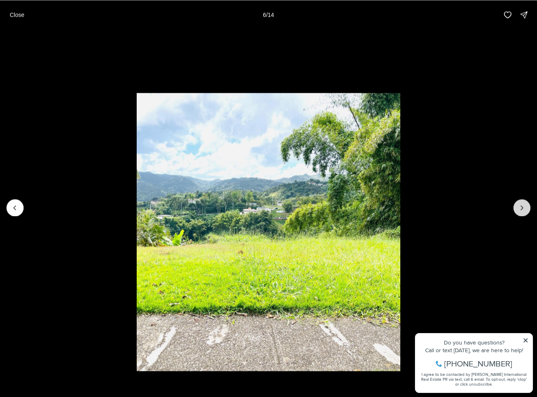
click at [527, 208] on button "Next slide" at bounding box center [521, 207] width 17 height 17
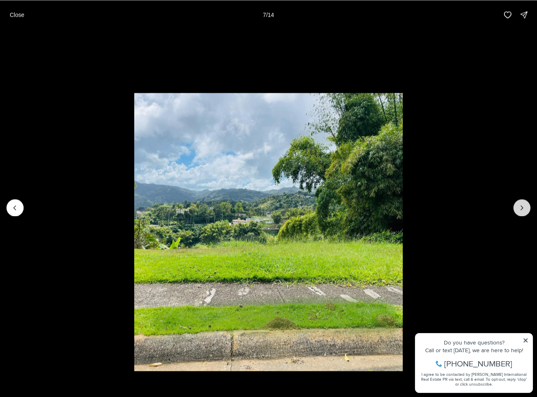
click at [527, 208] on button "Next slide" at bounding box center [521, 207] width 17 height 17
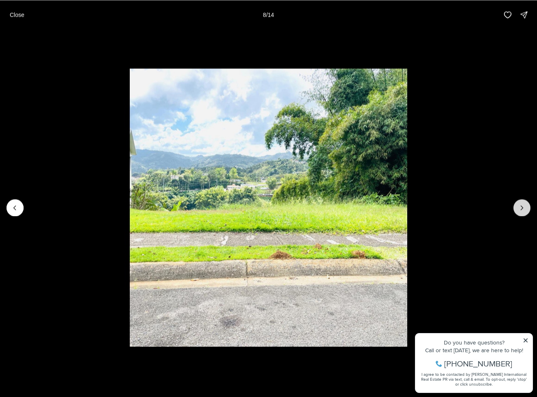
click at [527, 208] on button "Next slide" at bounding box center [521, 207] width 17 height 17
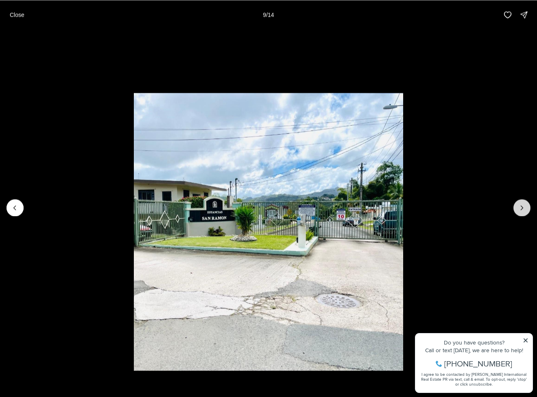
click at [527, 208] on button "Next slide" at bounding box center [521, 207] width 17 height 17
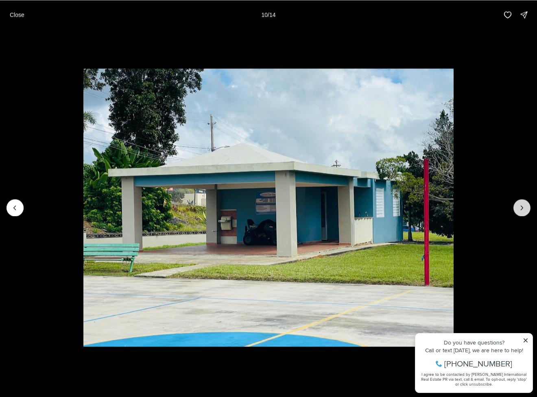
click at [527, 208] on button "Next slide" at bounding box center [521, 207] width 17 height 17
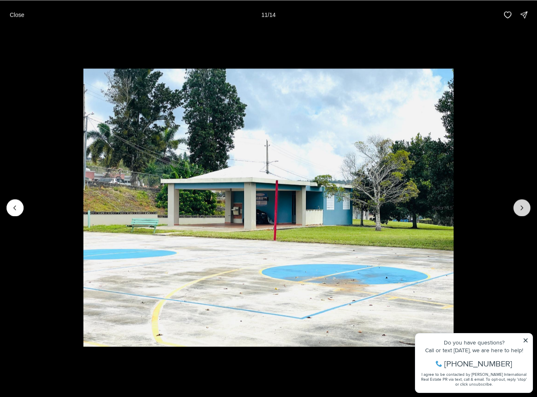
click at [527, 208] on button "Next slide" at bounding box center [521, 207] width 17 height 17
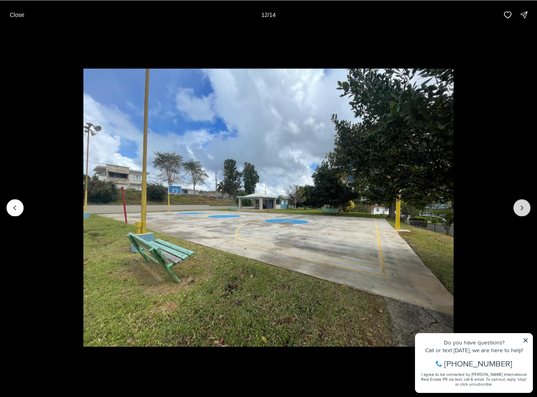
click at [527, 208] on button "Next slide" at bounding box center [521, 207] width 17 height 17
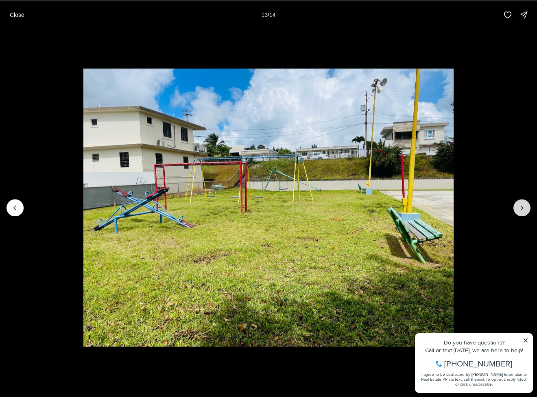
click at [527, 208] on button "Next slide" at bounding box center [521, 207] width 17 height 17
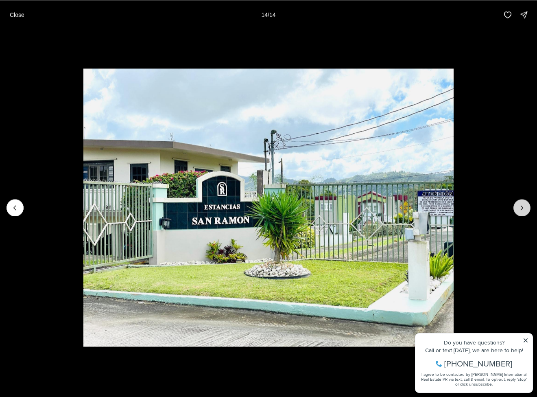
click at [527, 208] on div at bounding box center [521, 207] width 17 height 17
click at [519, 208] on div at bounding box center [521, 207] width 17 height 17
click at [6, 13] on button "Close" at bounding box center [17, 15] width 24 height 16
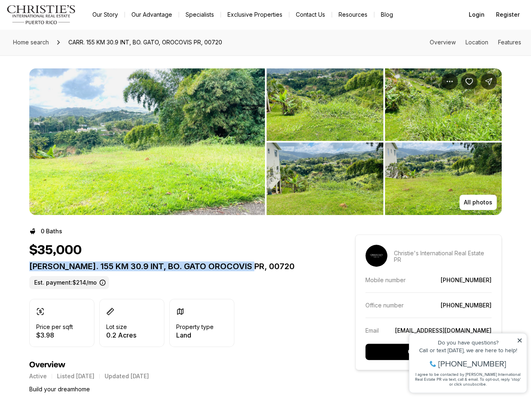
drag, startPoint x: 27, startPoint y: 266, endPoint x: 251, endPoint y: 270, distance: 223.8
click at [251, 270] on p "CARR. 155 KM 30.9 INT, BO. GATO OROCOVIS PR, 00720" at bounding box center [177, 266] width 297 height 10
copy p "CARR. 155 KM 30.9 INT, BO. GATO OROCOVIS PR, 00720"
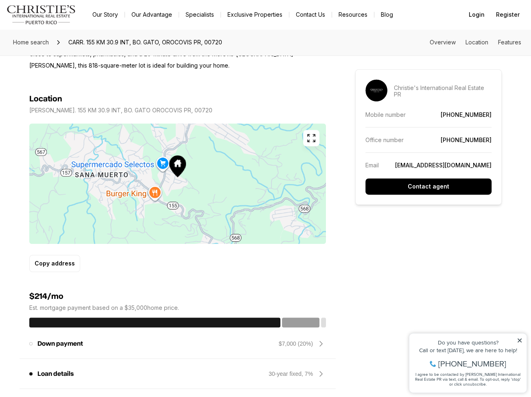
scroll to position [366, 0]
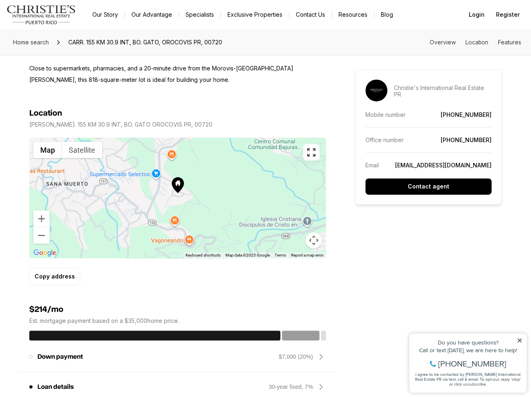
click at [67, 211] on div at bounding box center [177, 197] width 297 height 120
click at [39, 235] on button "Zoom out" at bounding box center [41, 235] width 16 height 16
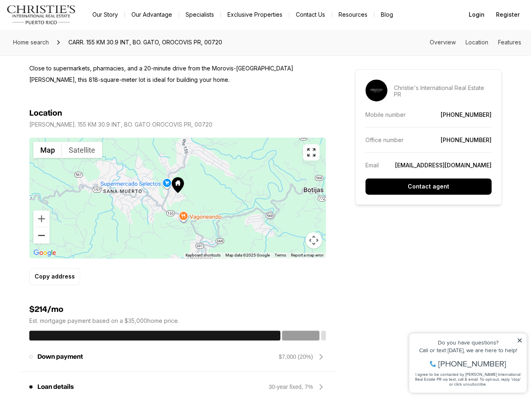
click at [39, 235] on button "Zoom out" at bounding box center [41, 235] width 16 height 16
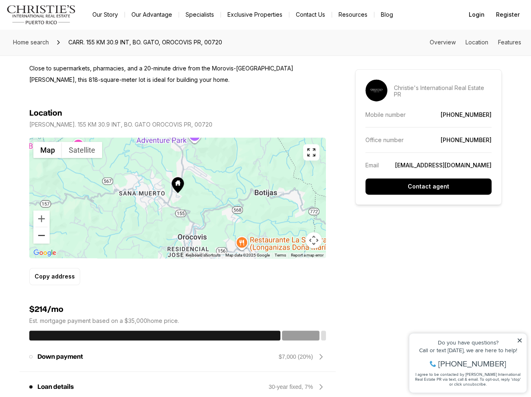
click at [39, 235] on button "Zoom out" at bounding box center [41, 235] width 16 height 16
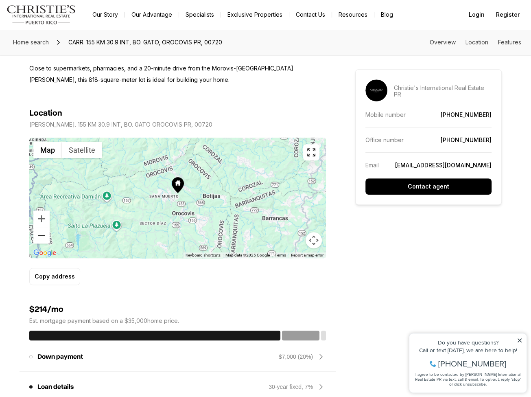
click at [39, 235] on button "Zoom out" at bounding box center [41, 235] width 16 height 16
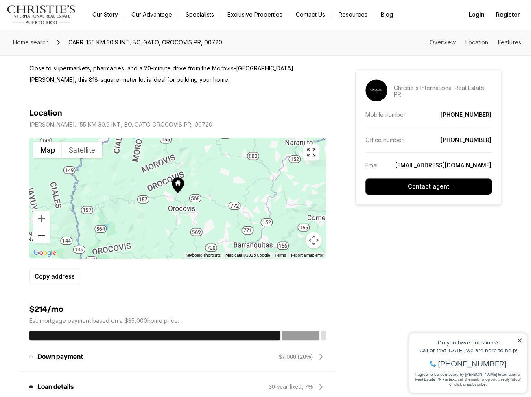
click at [39, 235] on button "Zoom out" at bounding box center [41, 235] width 16 height 16
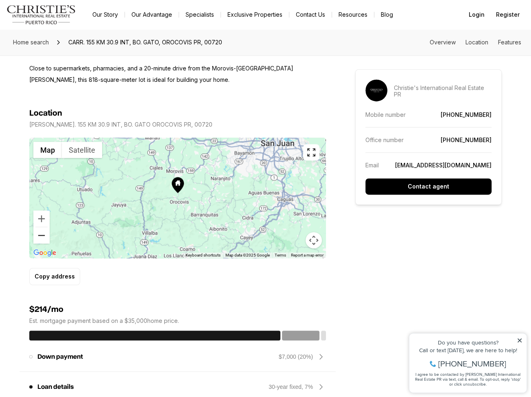
click at [39, 235] on button "Zoom out" at bounding box center [41, 235] width 16 height 16
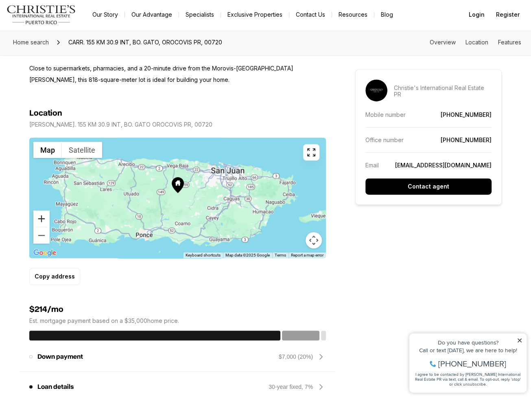
click at [40, 217] on button "Zoom in" at bounding box center [41, 218] width 16 height 16
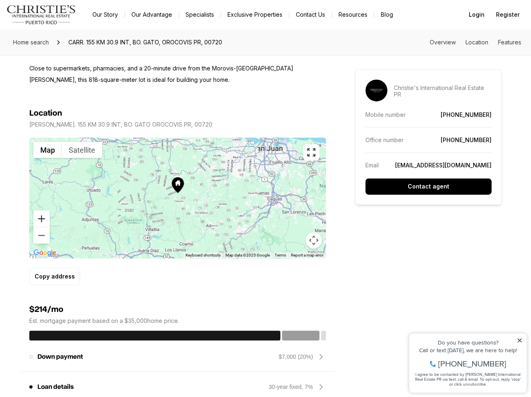
click at [40, 217] on button "Zoom in" at bounding box center [41, 218] width 16 height 16
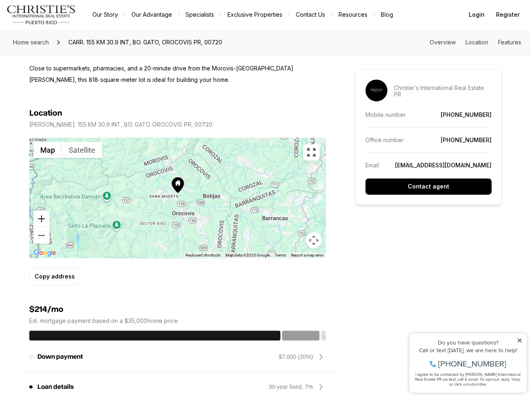
click at [39, 217] on button "Zoom in" at bounding box center [41, 218] width 16 height 16
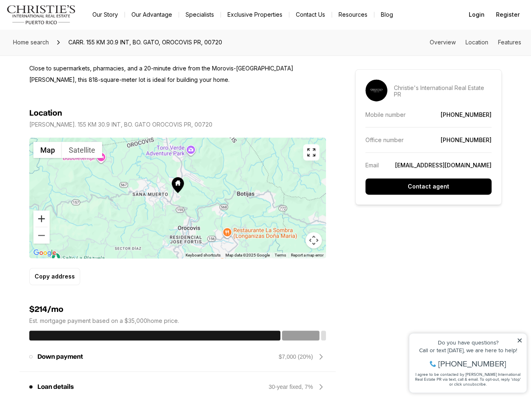
click at [39, 217] on button "Zoom in" at bounding box center [41, 218] width 16 height 16
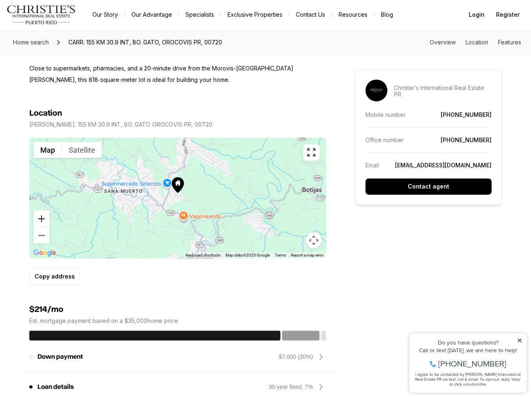
click at [39, 217] on button "Zoom in" at bounding box center [41, 218] width 16 height 16
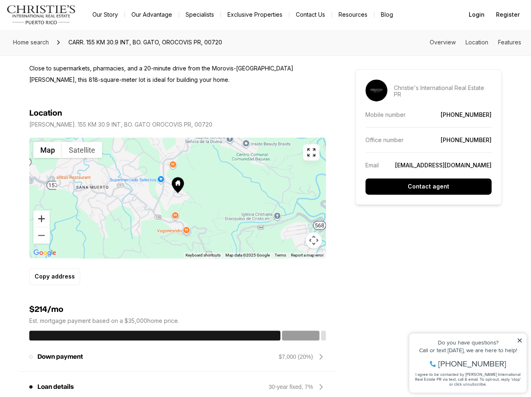
click at [39, 217] on button "Zoom in" at bounding box center [41, 218] width 16 height 16
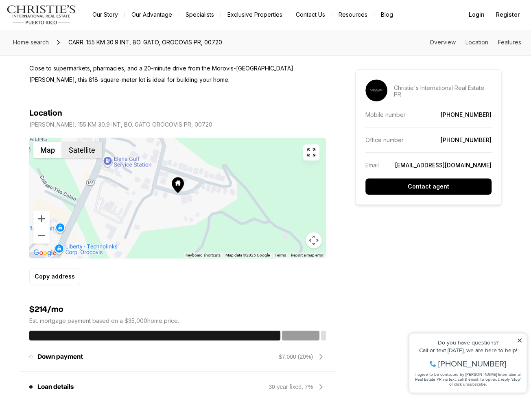
click at [84, 152] on button "Satellite" at bounding box center [82, 150] width 40 height 16
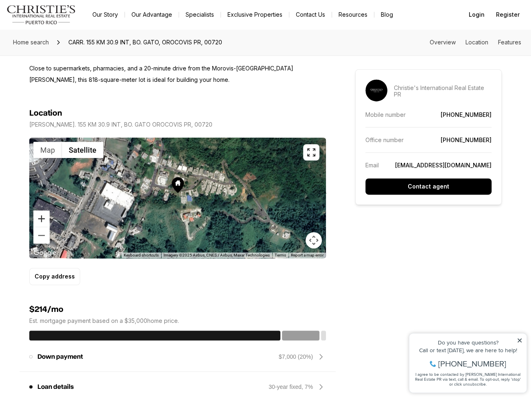
click at [37, 217] on button "Zoom in" at bounding box center [41, 218] width 16 height 16
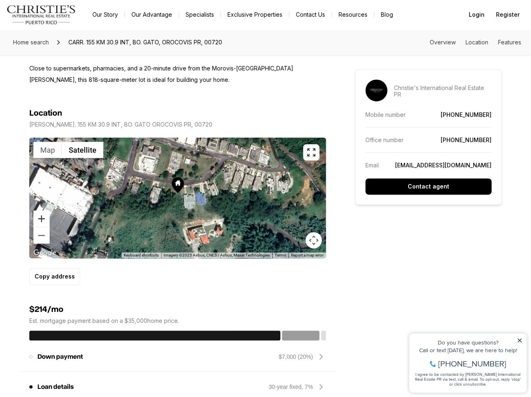
click at [36, 217] on button "Zoom in" at bounding box center [41, 218] width 16 height 16
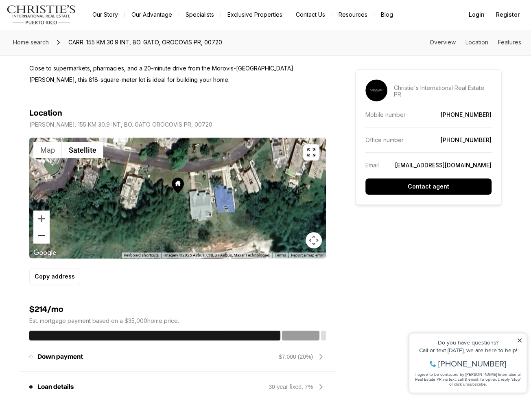
click at [44, 234] on button "Zoom out" at bounding box center [41, 235] width 16 height 16
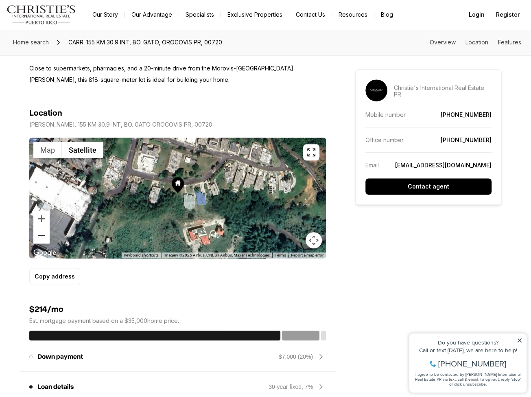
click at [43, 234] on button "Zoom out" at bounding box center [41, 235] width 16 height 16
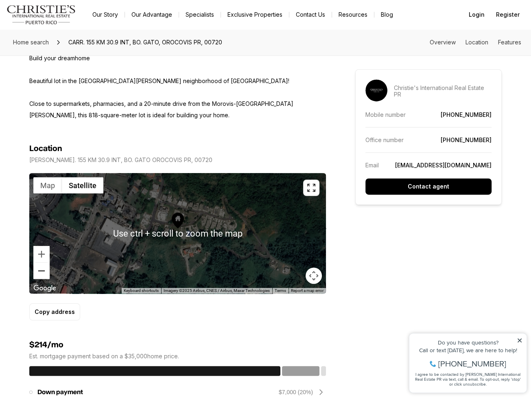
scroll to position [325, 0]
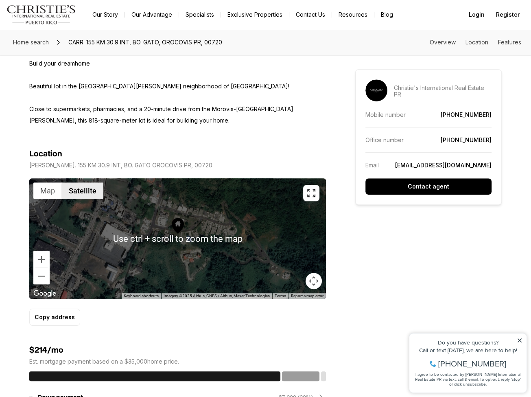
click at [76, 188] on button "Satellite" at bounding box center [82, 190] width 41 height 16
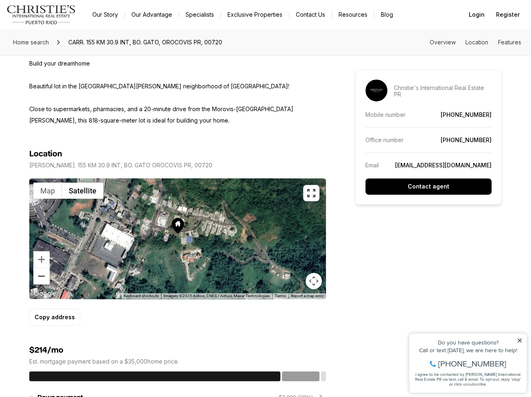
click at [45, 276] on button "Zoom out" at bounding box center [41, 276] width 16 height 16
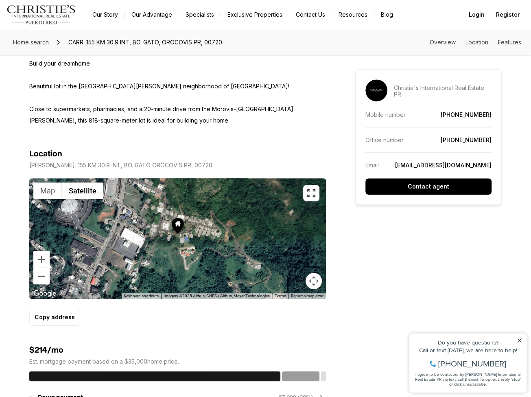
click at [45, 276] on button "Zoom out" at bounding box center [41, 276] width 16 height 16
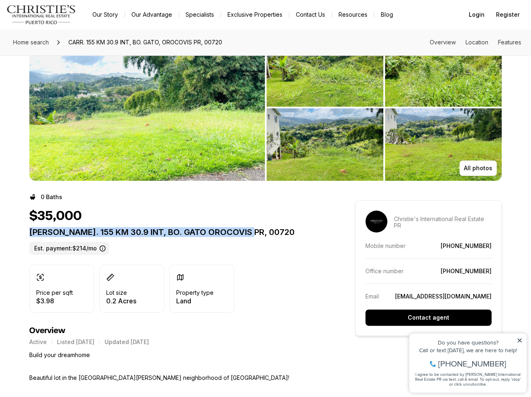
scroll to position [0, 0]
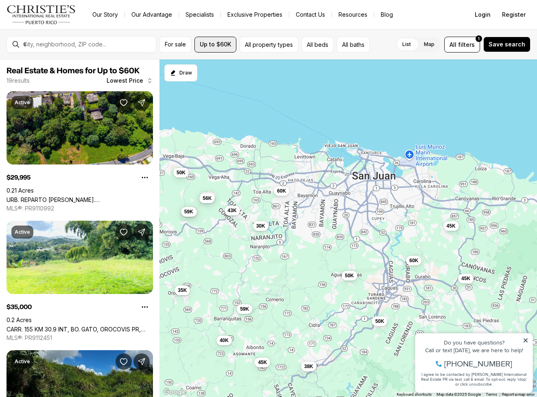
click at [207, 44] on span "Up to $60K" at bounding box center [215, 44] width 31 height 7
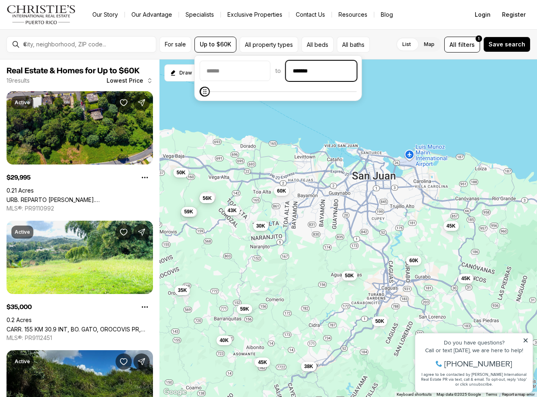
drag, startPoint x: 325, startPoint y: 73, endPoint x: 278, endPoint y: 67, distance: 47.6
click at [278, 67] on div "to *******" at bounding box center [278, 71] width 157 height 20
type input "********"
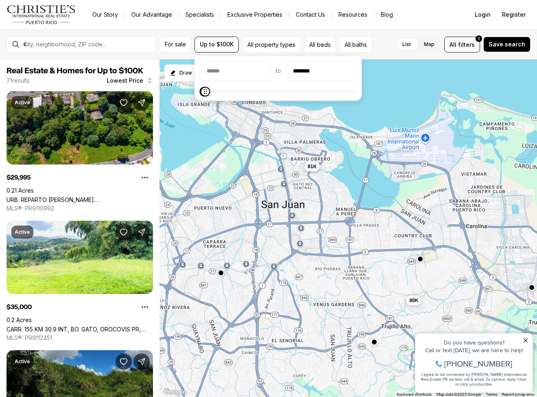
click at [312, 168] on span "81K" at bounding box center [312, 166] width 9 height 7
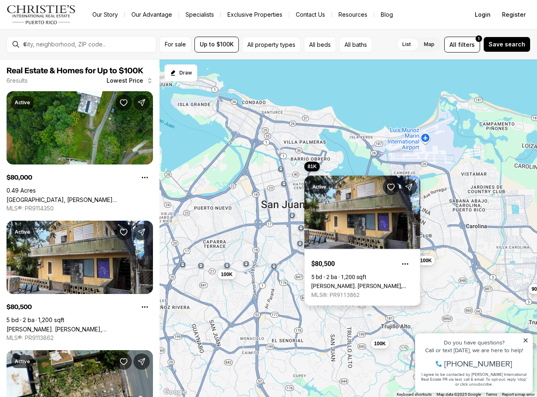
click at [362, 282] on link "[PERSON_NAME]. [PERSON_NAME], [GEOGRAPHIC_DATA][PERSON_NAME], 00926" at bounding box center [362, 285] width 102 height 7
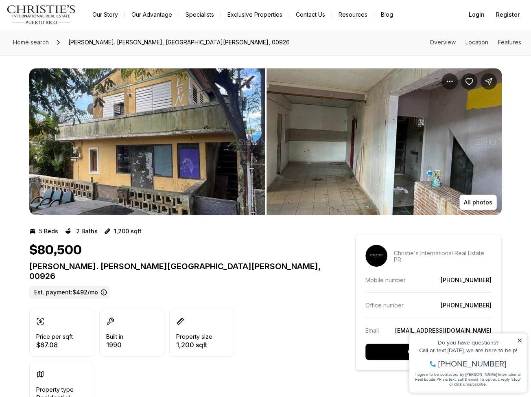
click at [218, 169] on img "View image gallery" at bounding box center [147, 141] width 236 height 146
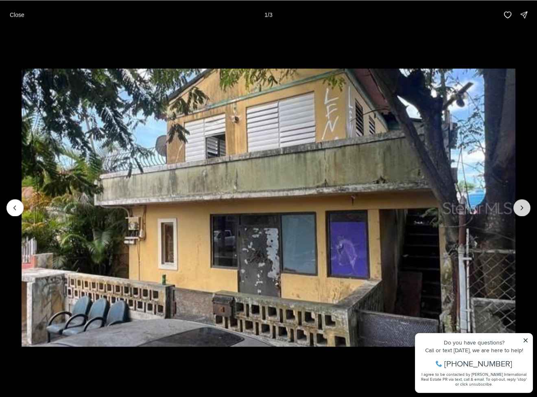
click at [527, 207] on button "Next slide" at bounding box center [521, 207] width 17 height 17
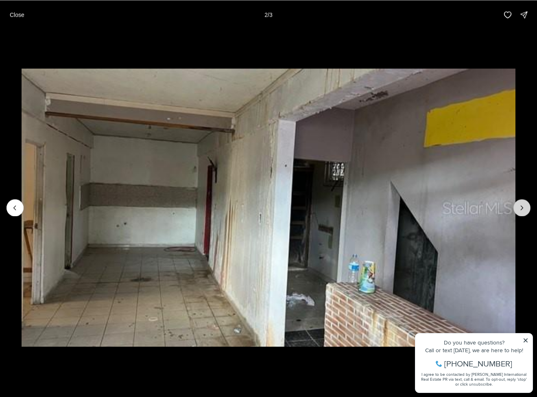
click at [527, 207] on button "Next slide" at bounding box center [521, 207] width 17 height 17
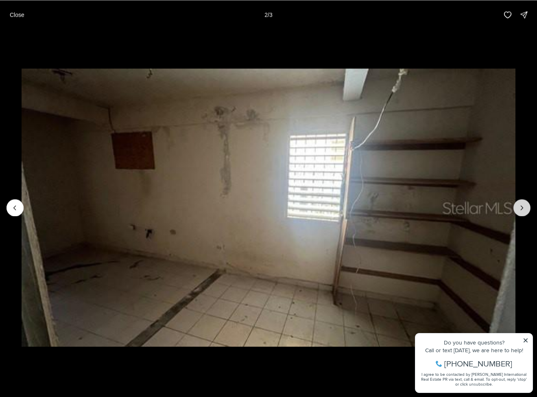
click at [527, 207] on div at bounding box center [521, 207] width 17 height 17
click at [524, 207] on div at bounding box center [521, 207] width 17 height 17
click at [522, 208] on div at bounding box center [521, 207] width 17 height 17
click at [21, 205] on button "Previous slide" at bounding box center [15, 207] width 17 height 17
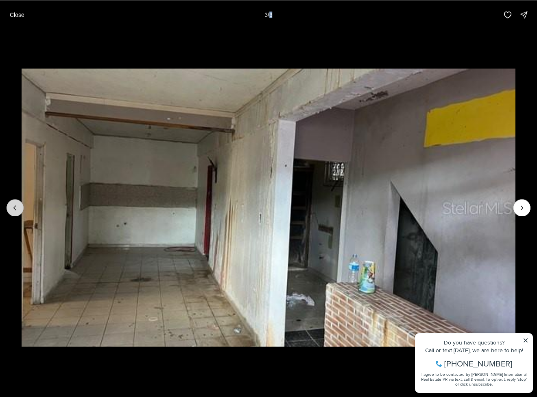
click at [21, 205] on button "Previous slide" at bounding box center [15, 207] width 17 height 17
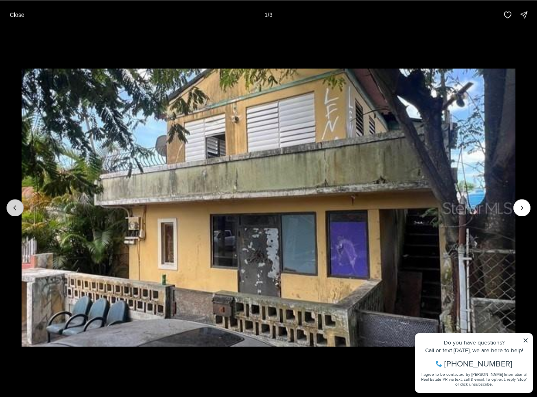
click at [21, 205] on div at bounding box center [15, 207] width 17 height 17
click at [31, 17] on div "Close 1 / 3" at bounding box center [268, 14] width 537 height 29
click at [8, 14] on button "Close" at bounding box center [17, 15] width 24 height 16
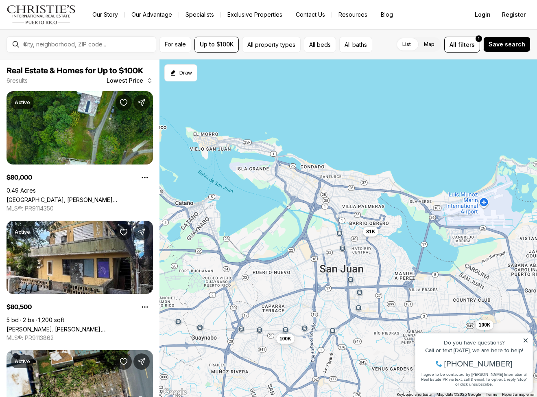
drag, startPoint x: 249, startPoint y: 153, endPoint x: 308, endPoint y: 217, distance: 87.0
click at [308, 217] on div "80K 81K 90K 100K 100K 100K" at bounding box center [347, 228] width 377 height 338
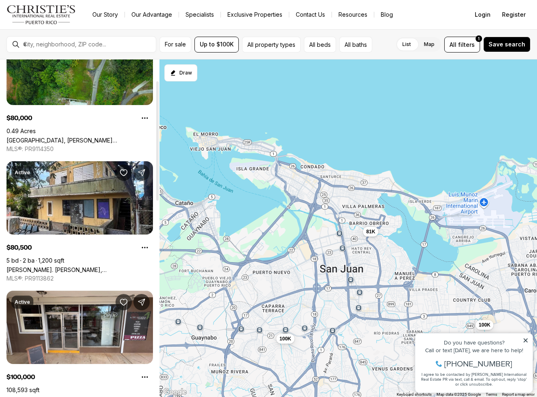
scroll to position [163, 0]
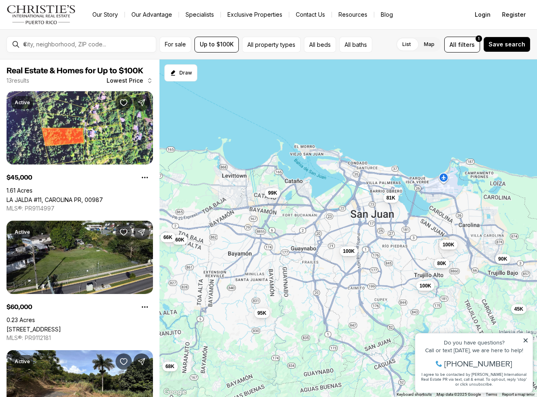
click at [439, 262] on span "80K" at bounding box center [441, 263] width 9 height 7
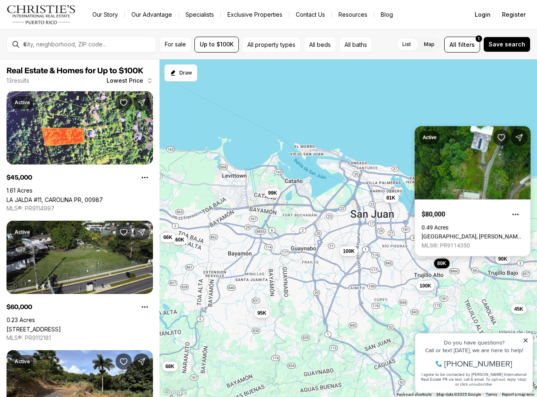
click at [458, 233] on link "[GEOGRAPHIC_DATA], [PERSON_NAME][GEOGRAPHIC_DATA], 00976" at bounding box center [472, 236] width 102 height 7
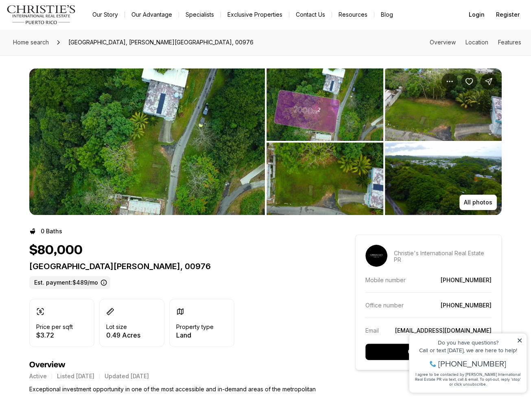
click at [175, 137] on img "View image gallery" at bounding box center [147, 141] width 236 height 146
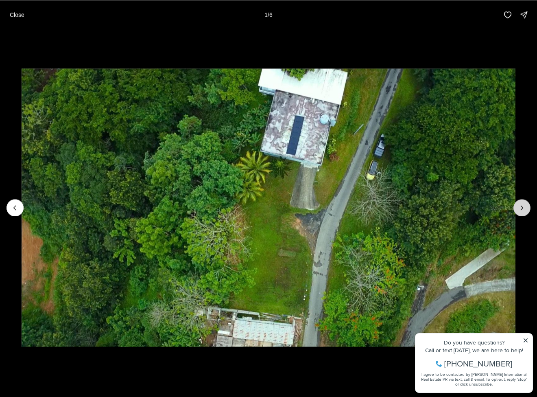
click at [525, 207] on icon "Next slide" at bounding box center [522, 207] width 8 height 8
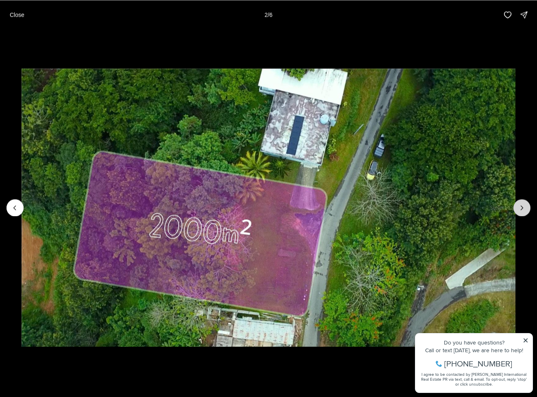
click at [523, 207] on icon "Next slide" at bounding box center [522, 207] width 2 height 4
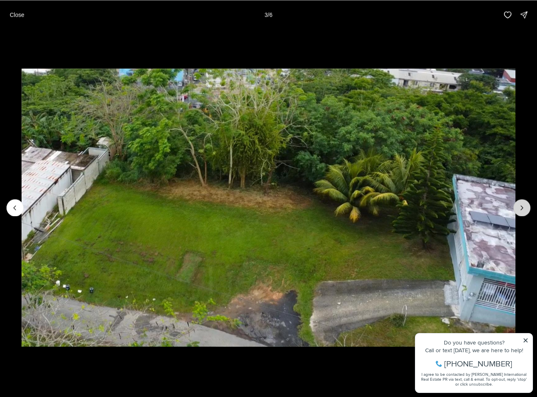
click at [522, 207] on icon "Next slide" at bounding box center [522, 207] width 2 height 4
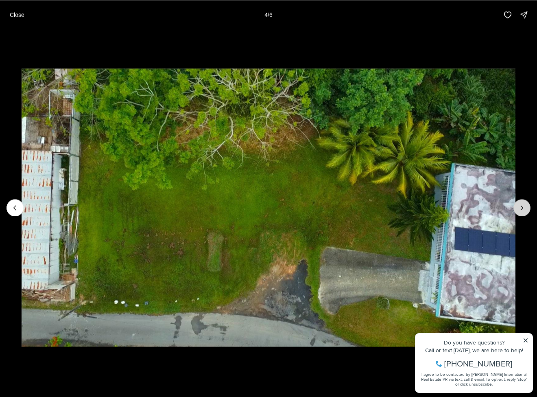
click at [522, 207] on icon "Next slide" at bounding box center [522, 207] width 2 height 4
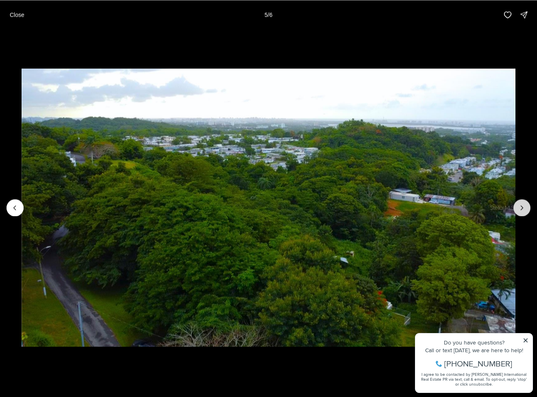
click at [522, 207] on icon "Next slide" at bounding box center [522, 207] width 2 height 4
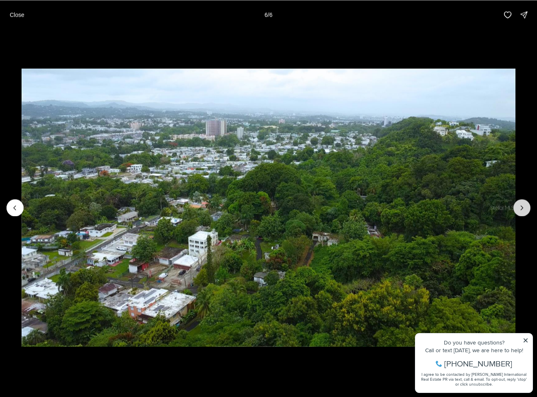
click at [522, 207] on div at bounding box center [521, 207] width 17 height 17
